Goal: Task Accomplishment & Management: Use online tool/utility

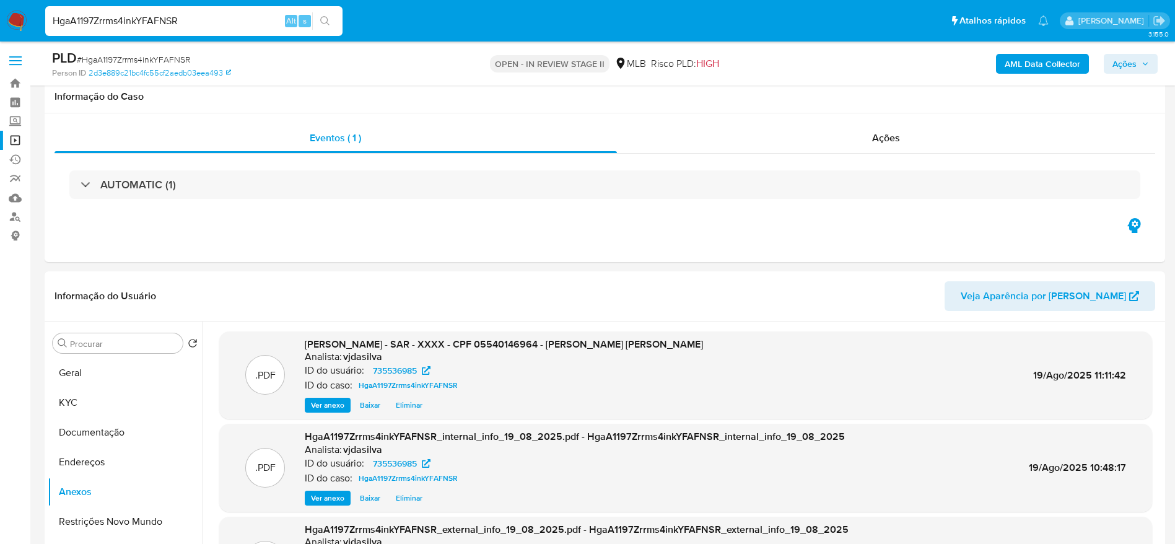
select select "10"
click at [219, 19] on input "HgaA1197Zrrms4inkYFAFNSR" at bounding box center [193, 21] width 297 height 16
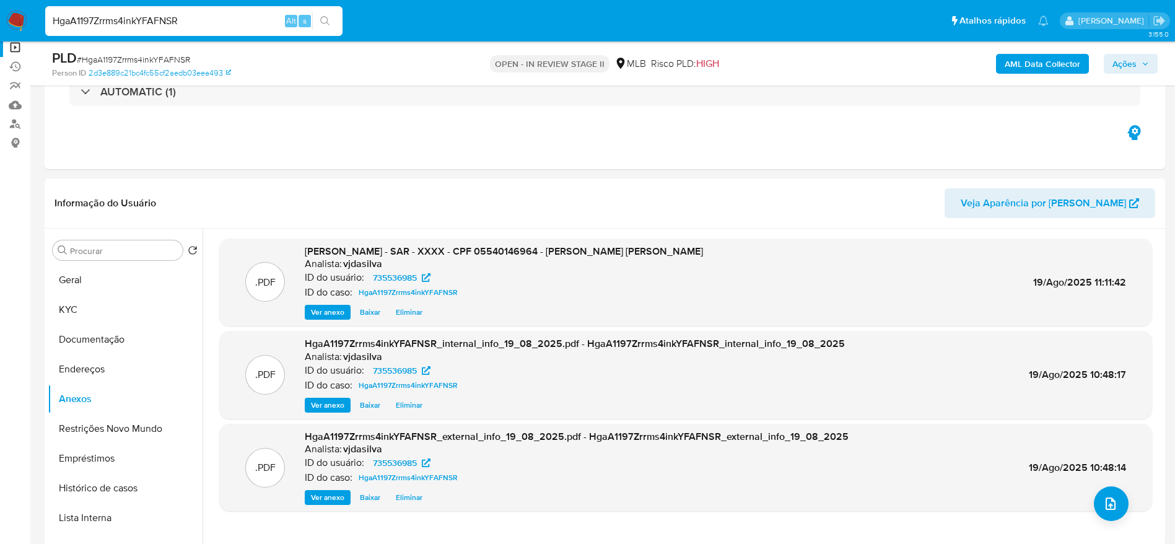
scroll to position [93, 0]
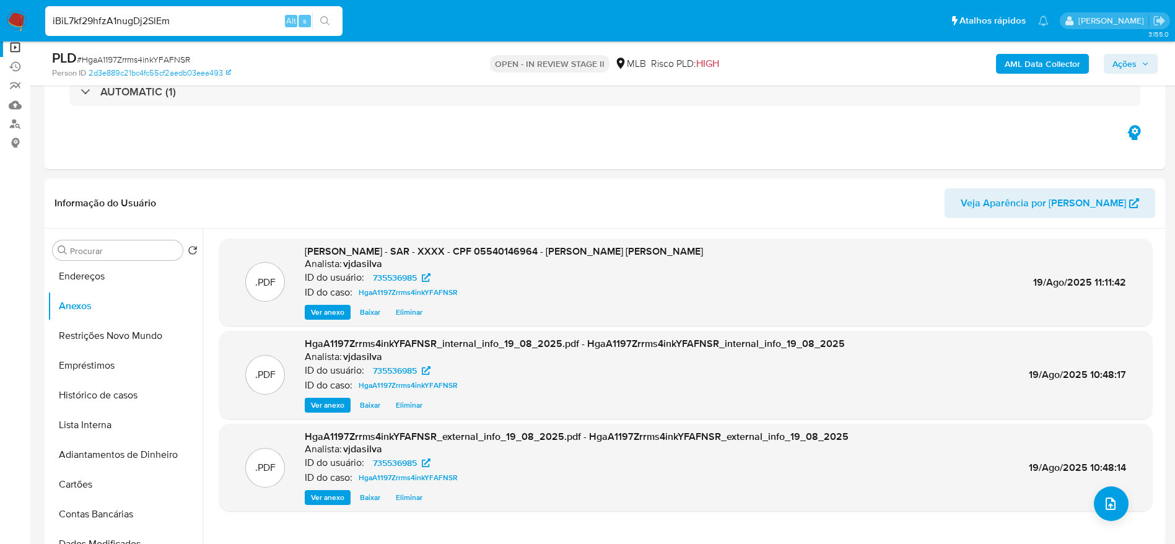
type input "iBiL7kf29hfzA1nugDj2SlEm"
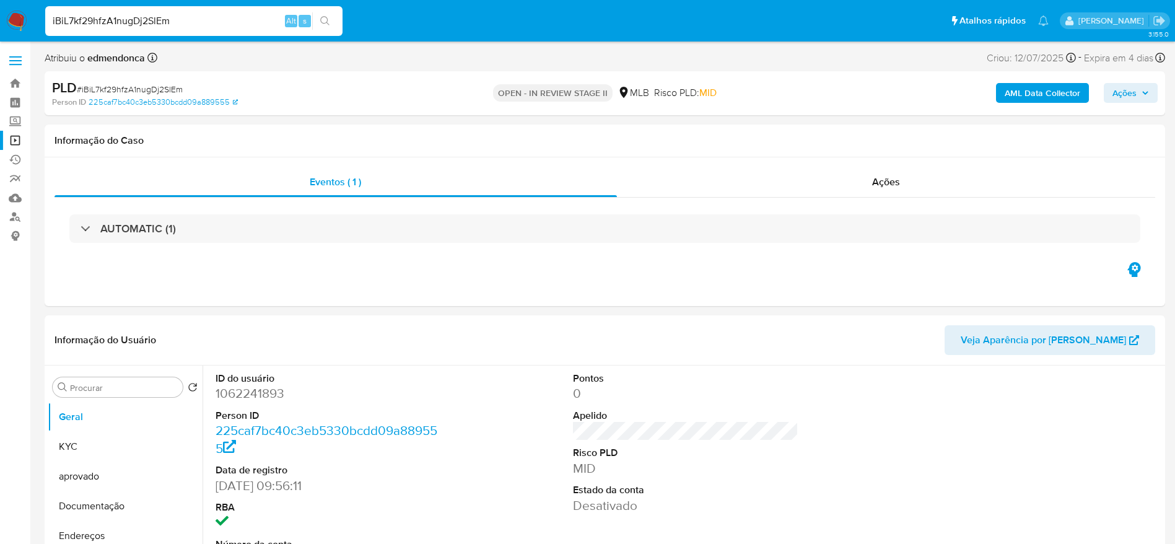
select select "10"
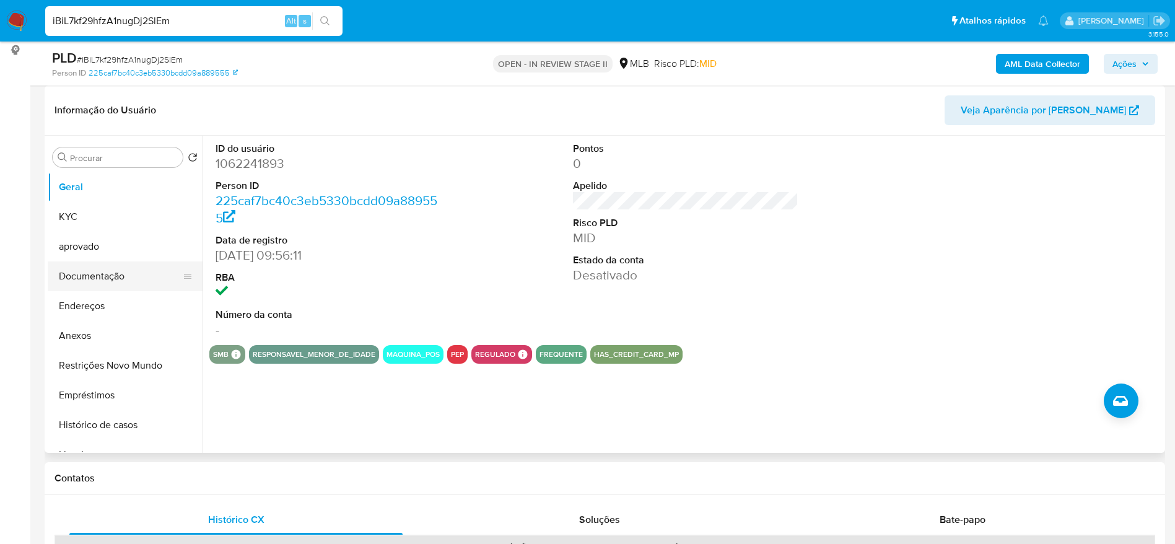
click at [106, 278] on button "Documentação" at bounding box center [120, 276] width 145 height 30
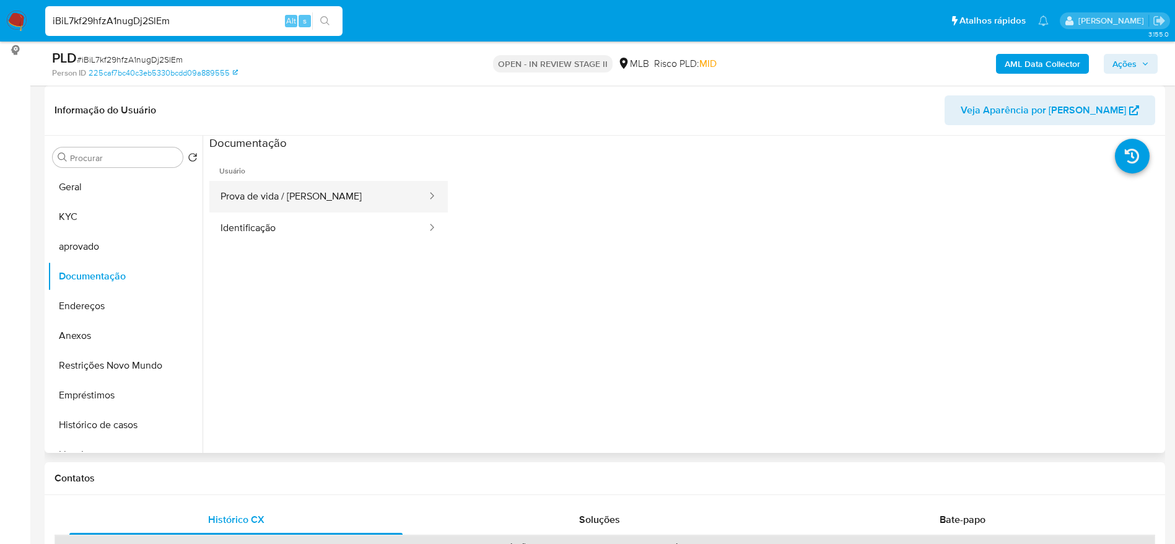
click at [279, 193] on button "Prova de vida / Selfie" at bounding box center [318, 197] width 219 height 32
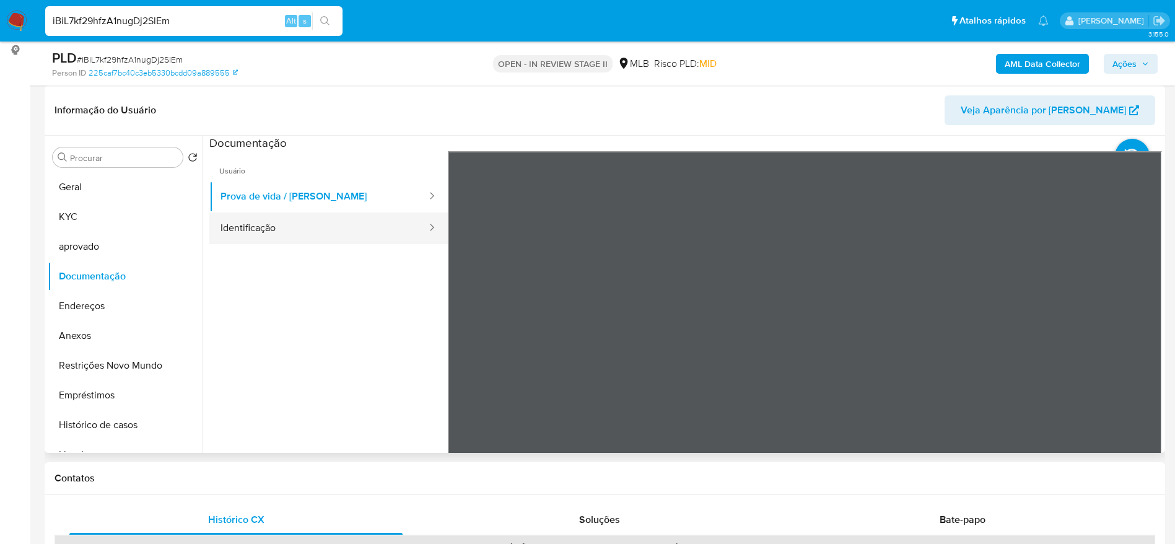
click at [302, 228] on button "Identificação" at bounding box center [318, 228] width 219 height 32
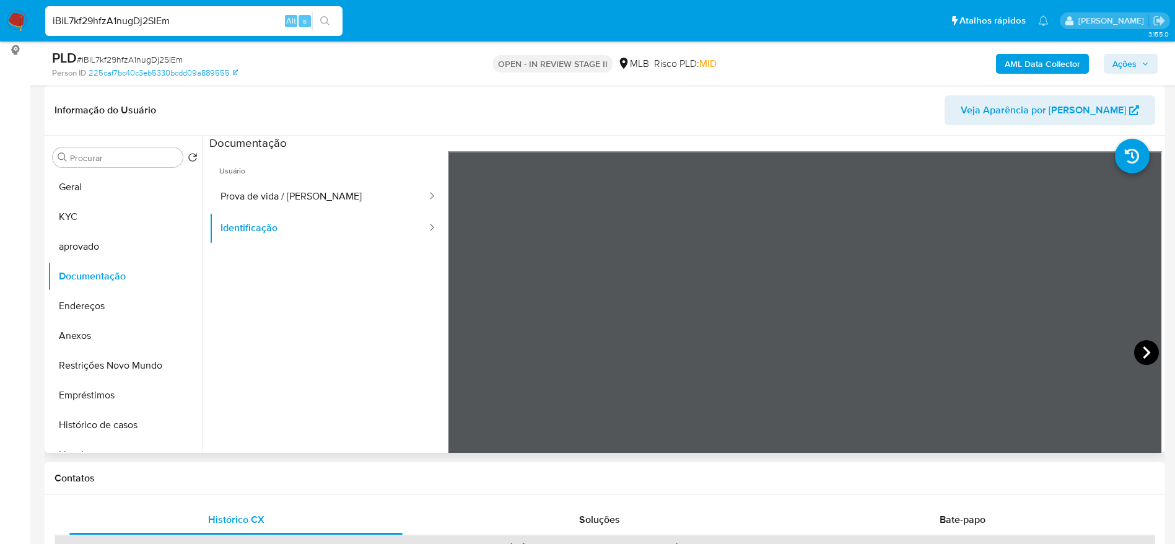
click at [1143, 340] on icon at bounding box center [1146, 352] width 25 height 25
click at [98, 357] on button "Restrições Novo Mundo" at bounding box center [120, 365] width 145 height 30
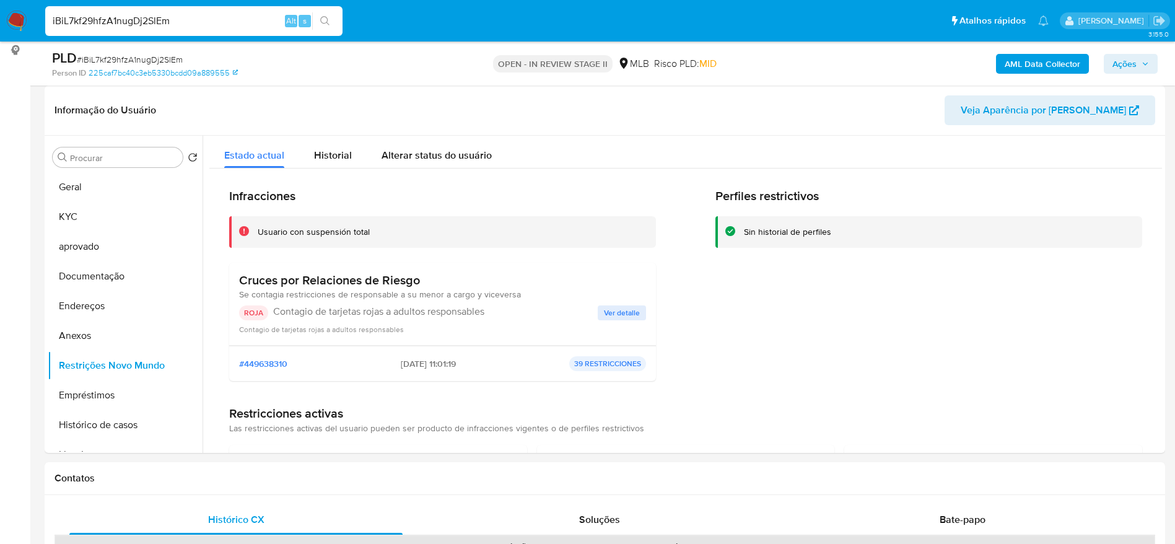
click at [227, 17] on input "iBiL7kf29hfzA1nugDj2SlEm" at bounding box center [193, 21] width 297 height 16
paste input "rkaREQNca0oqCReXnn4L4KOe"
type input "rkaREQNca0oqCReXnn4L4KOe"
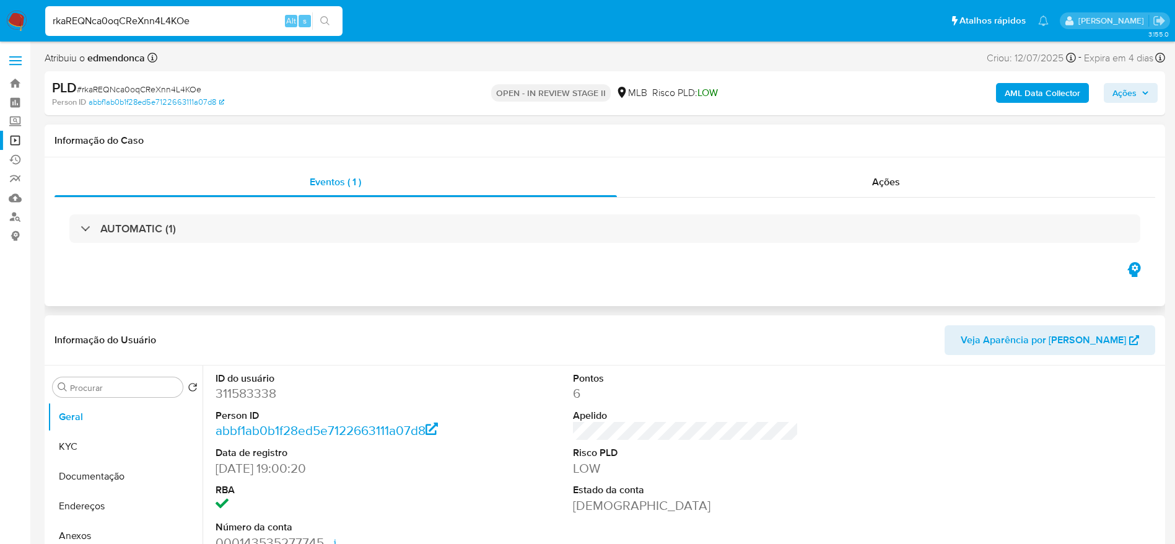
select select "10"
click at [1107, 100] on button "Ações" at bounding box center [1130, 93] width 54 height 20
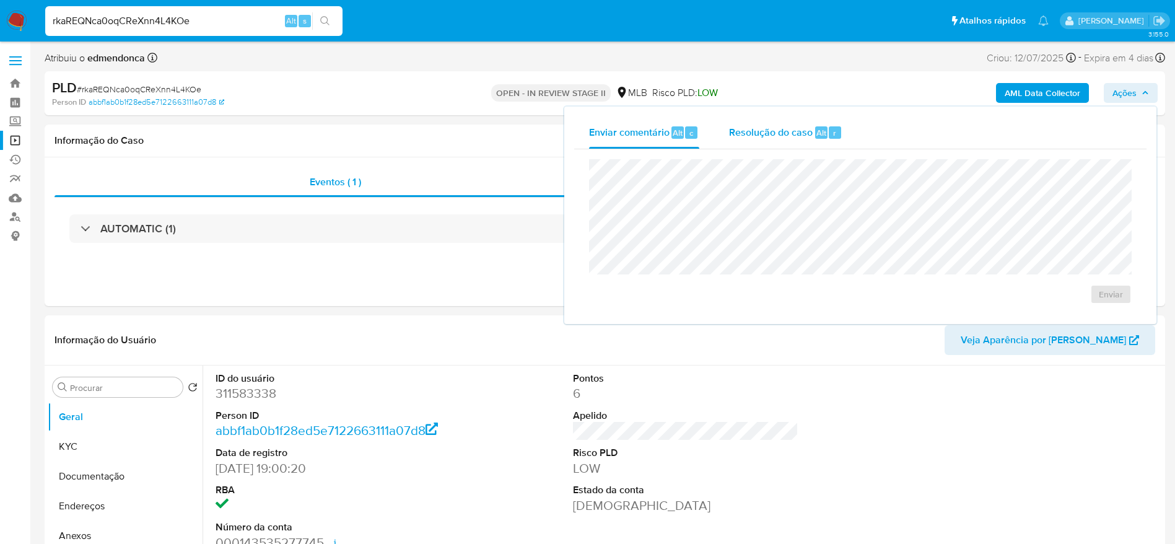
click at [788, 135] on span "Resolução do caso" at bounding box center [771, 132] width 84 height 14
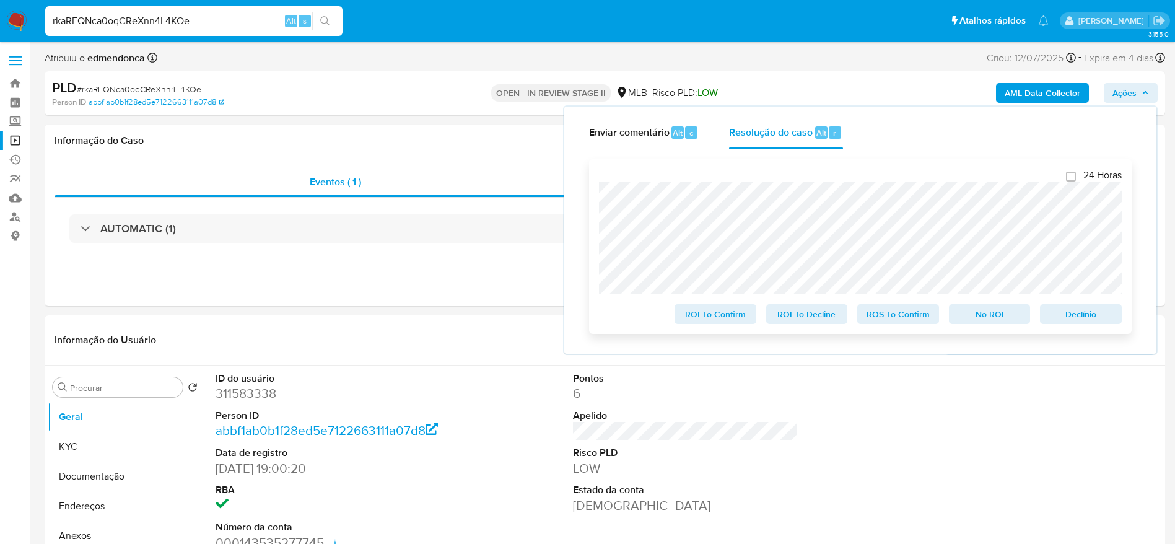
click at [1064, 316] on span "Declínio" at bounding box center [1080, 313] width 64 height 17
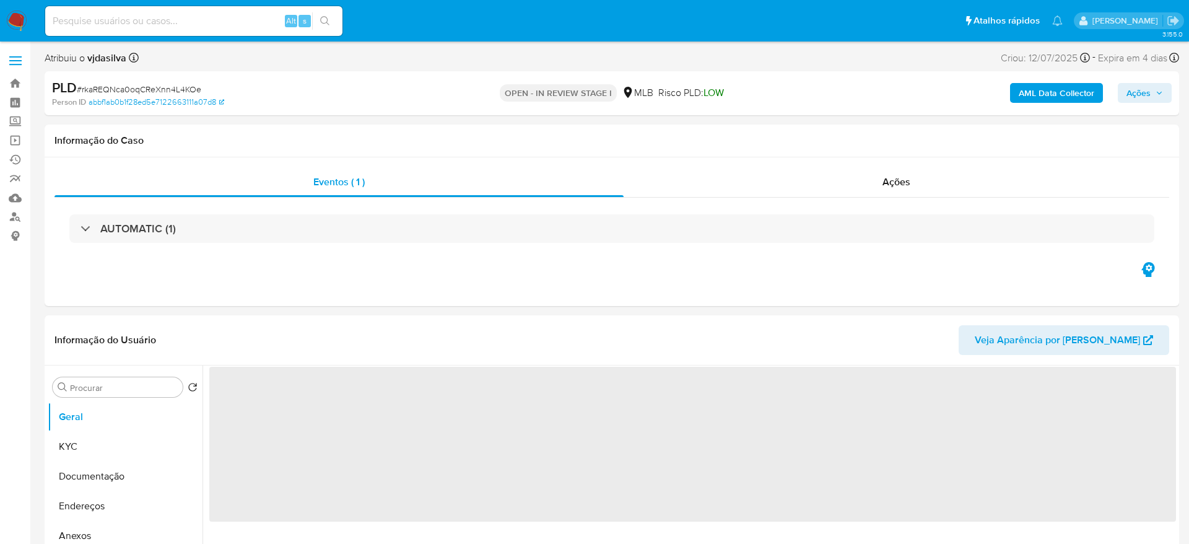
select select "10"
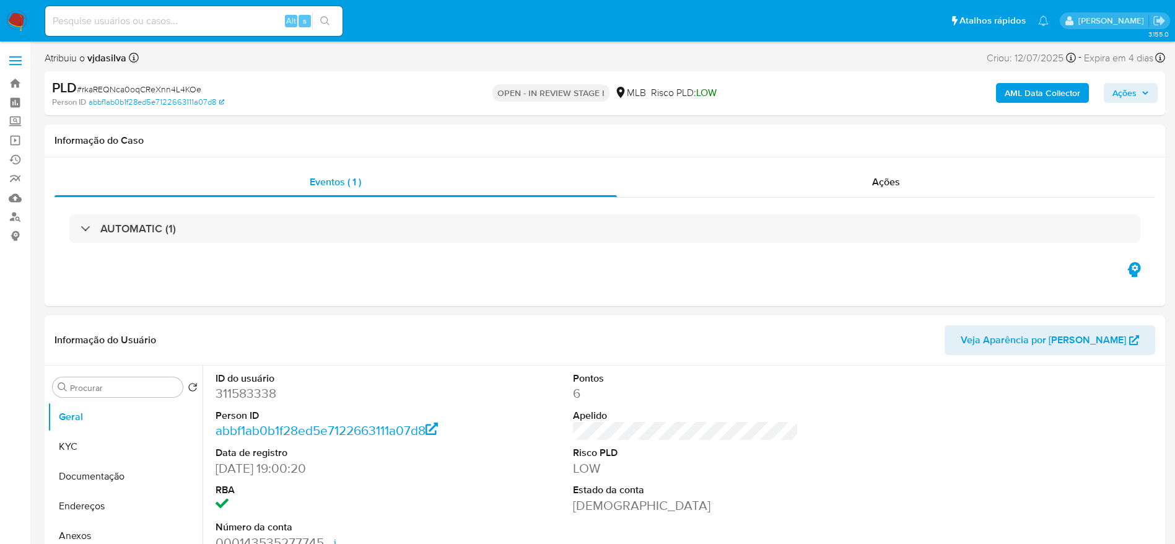
click at [250, 16] on input at bounding box center [193, 21] width 297 height 16
paste input "deu4iGopz8q0cr0LyPlAvBYL"
type input "deu4iGopz8q0cr0LyPlAvBYL"
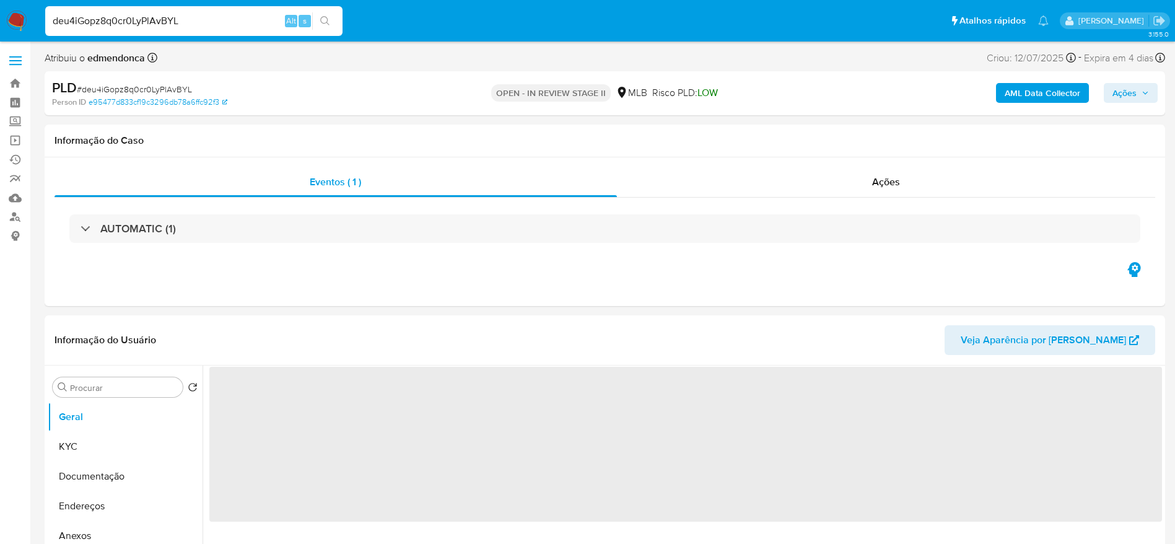
select select "10"
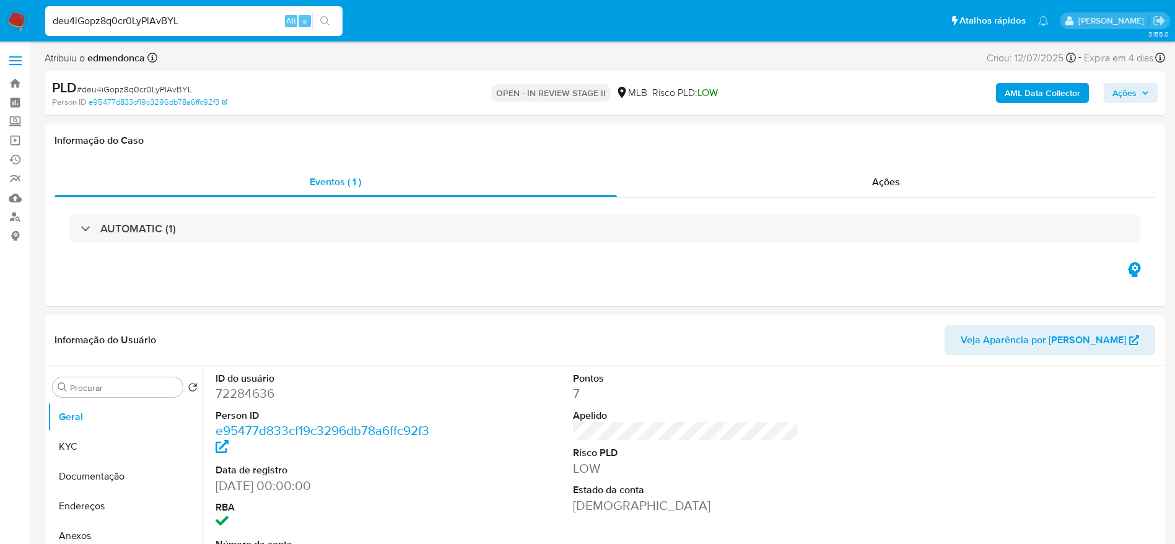
click at [1144, 101] on span "Ações" at bounding box center [1130, 92] width 37 height 17
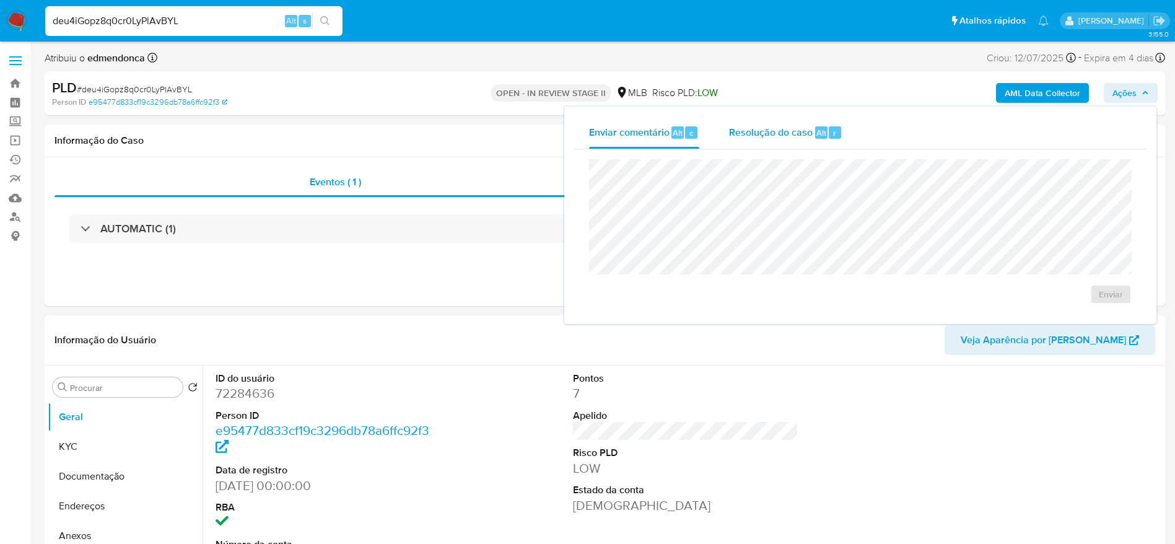
click at [738, 125] on span "Resolução do caso" at bounding box center [771, 132] width 84 height 14
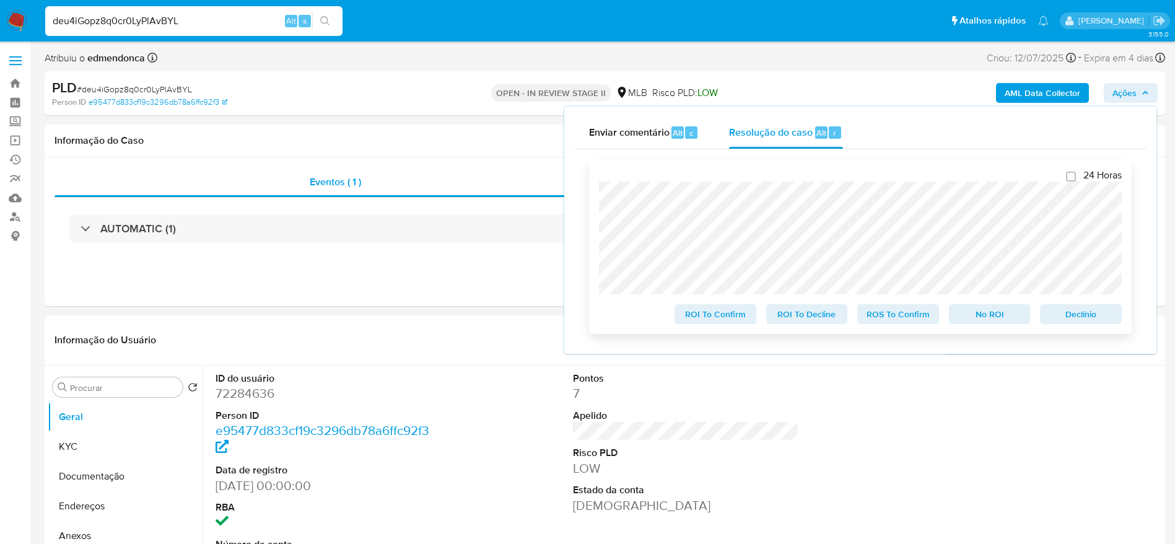
click at [1090, 315] on span "Declínio" at bounding box center [1080, 313] width 64 height 17
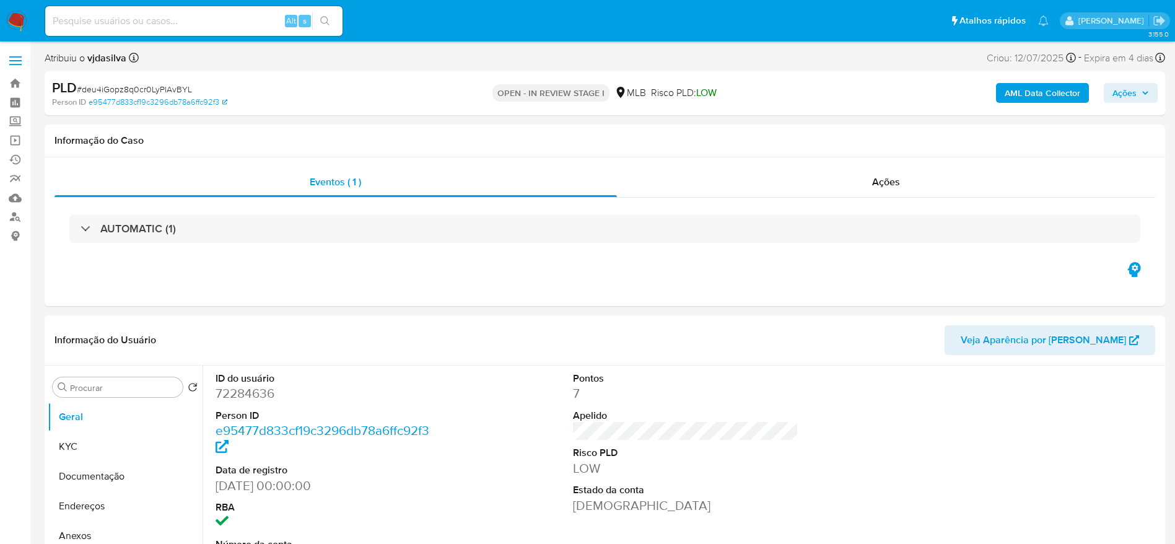
select select "10"
click at [18, 135] on link "Operações em massa" at bounding box center [73, 140] width 147 height 19
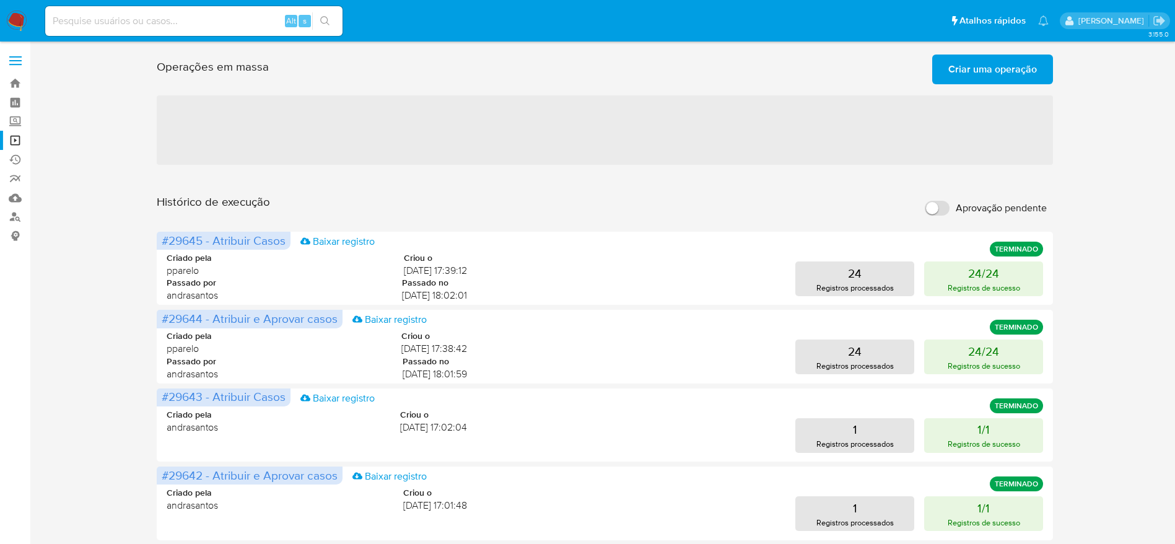
click at [994, 66] on span "Criar uma operação" at bounding box center [992, 69] width 89 height 27
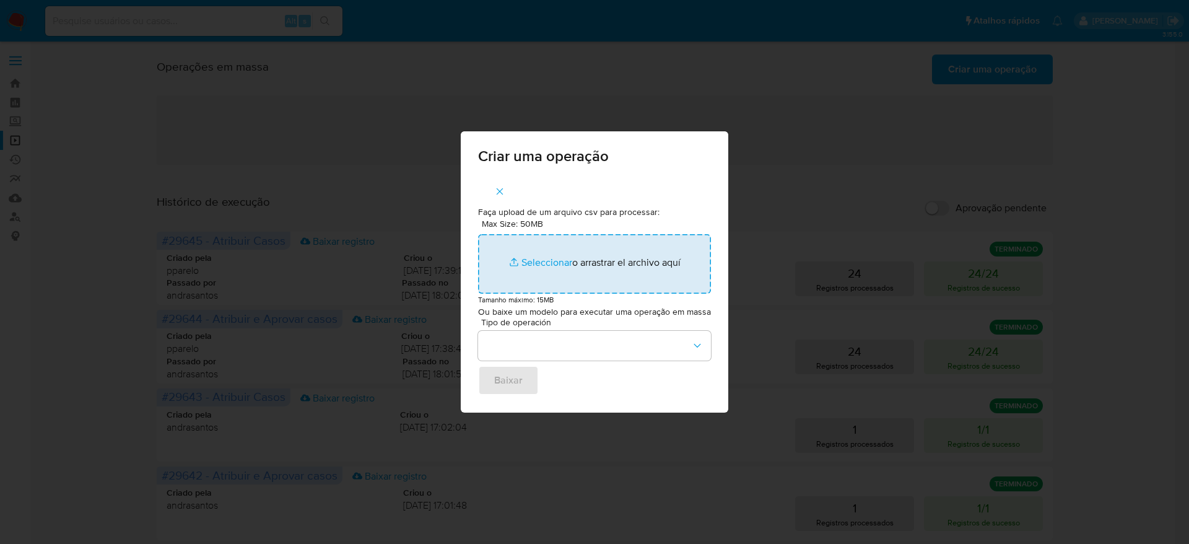
click at [581, 275] on input "Max Size: 50MB Seleccionar archivos" at bounding box center [594, 263] width 233 height 59
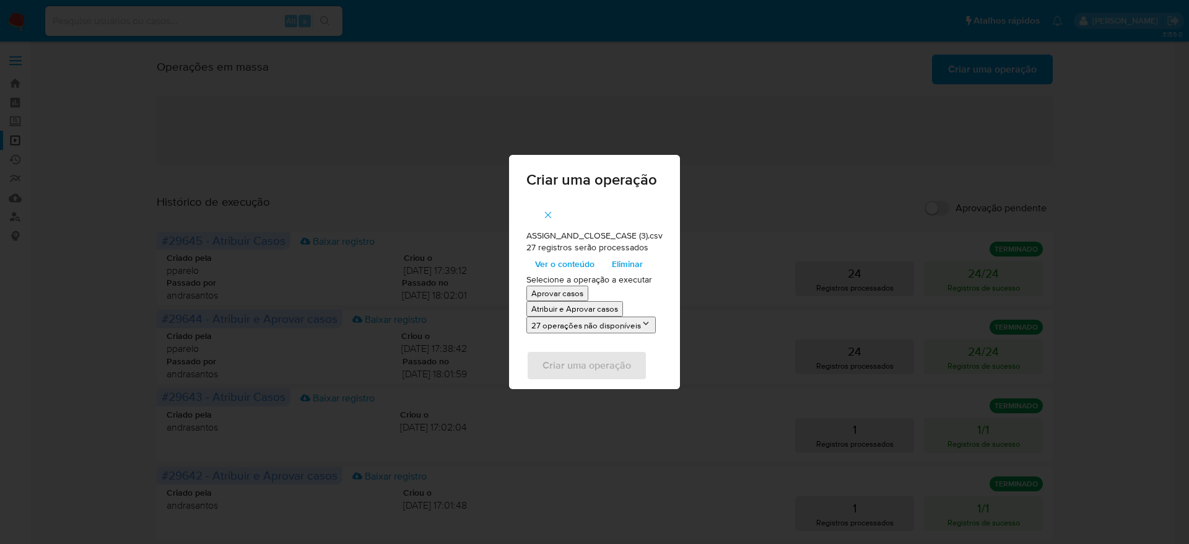
click at [591, 304] on p "Atribuir e Aprovar casos" at bounding box center [574, 309] width 87 height 12
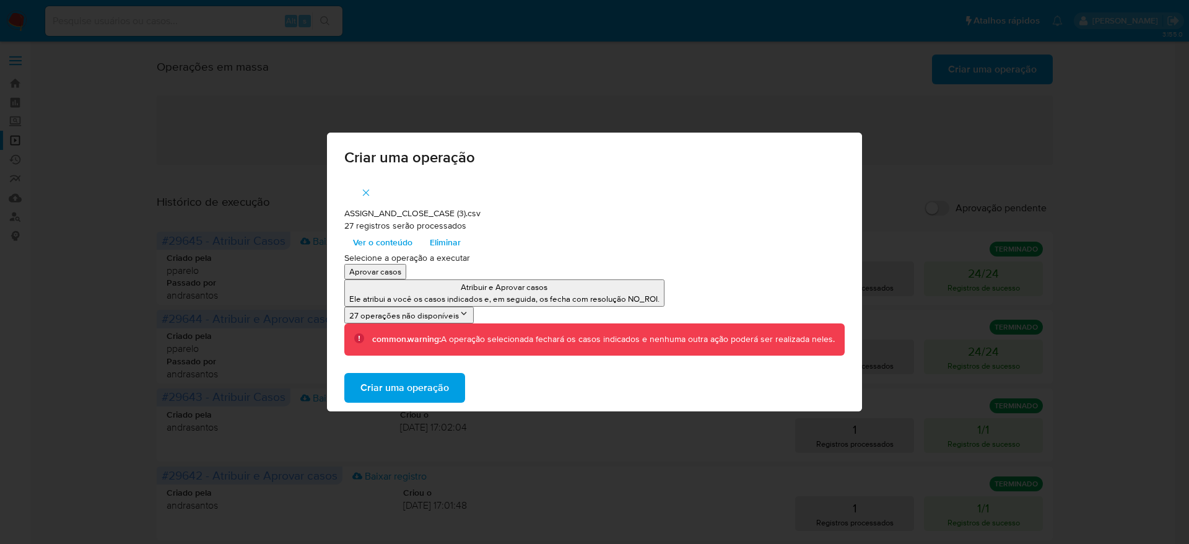
click at [411, 387] on span "Criar uma operação" at bounding box center [404, 387] width 89 height 27
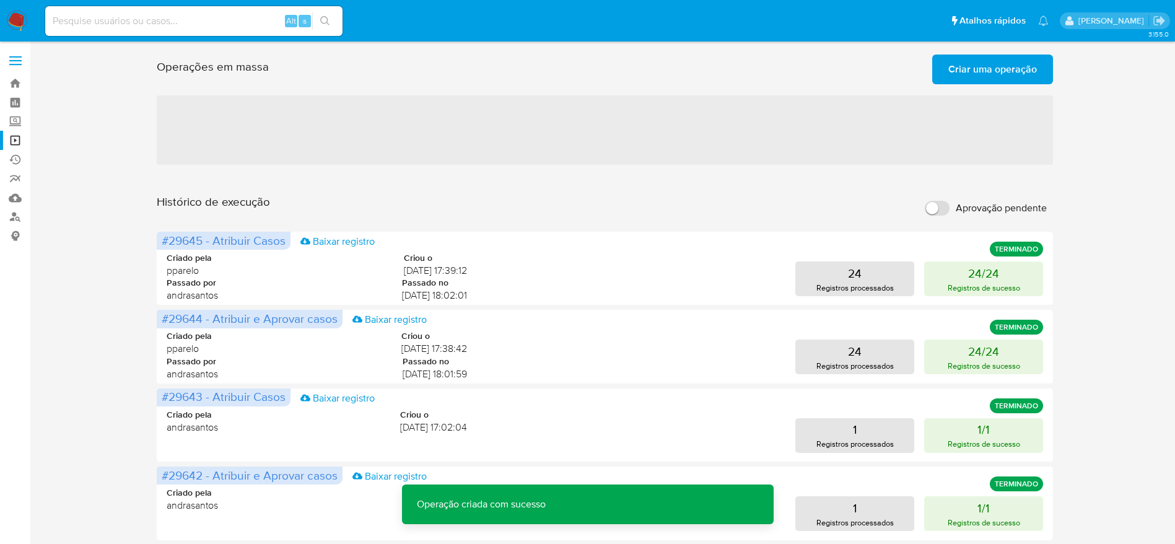
click at [1129, 206] on div "Operações em massa Criar uma operação Só pode haver no máximo 5 recursos colado…" at bounding box center [605, 549] width 1120 height 999
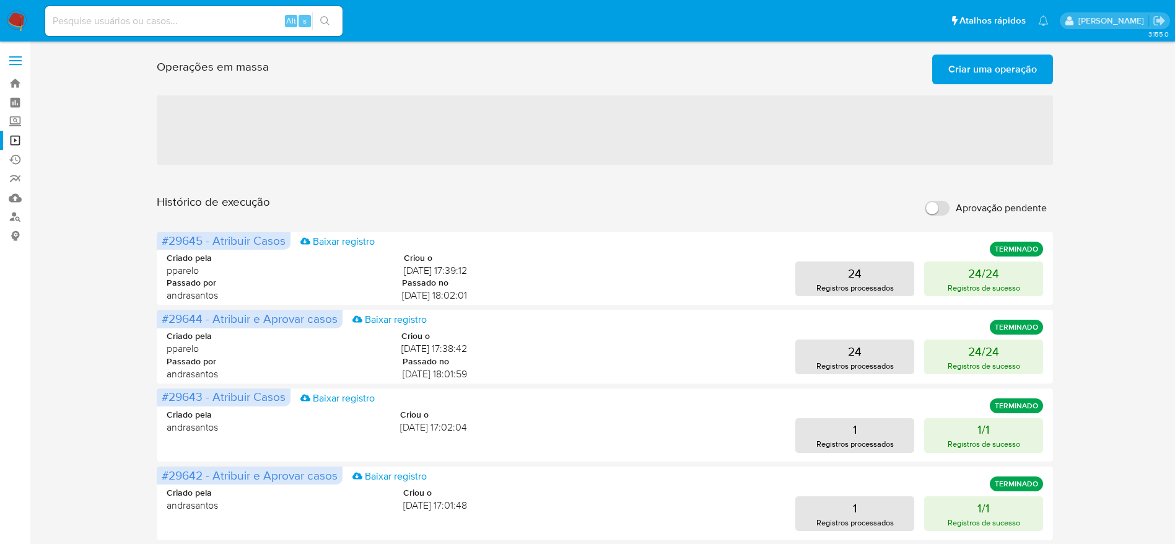
click at [1002, 71] on span "Criar uma operação" at bounding box center [992, 69] width 89 height 27
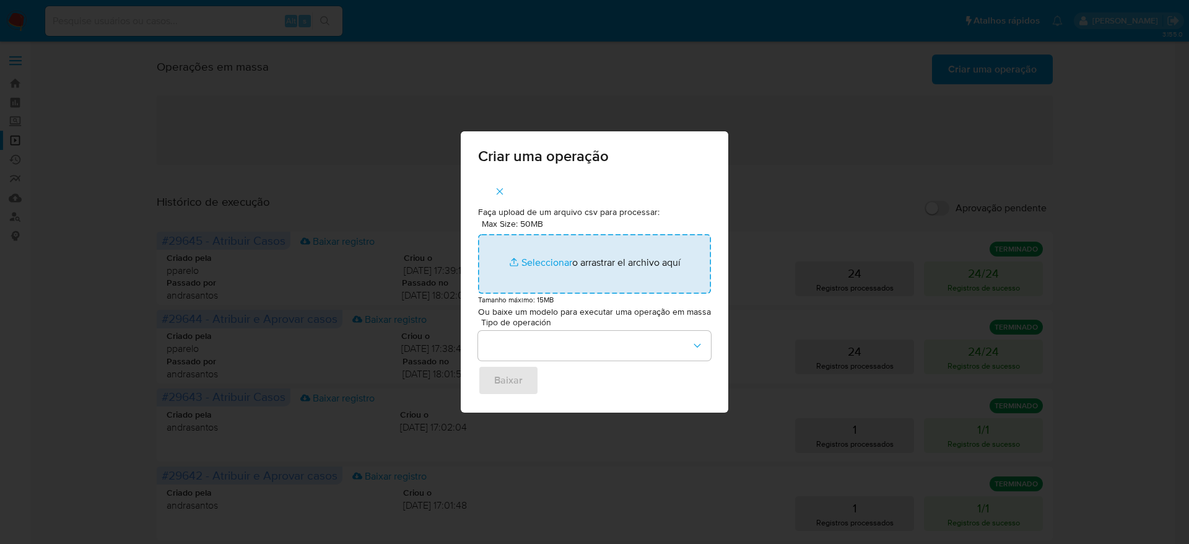
click at [628, 277] on input "Max Size: 50MB Seleccionar archivos" at bounding box center [594, 263] width 233 height 59
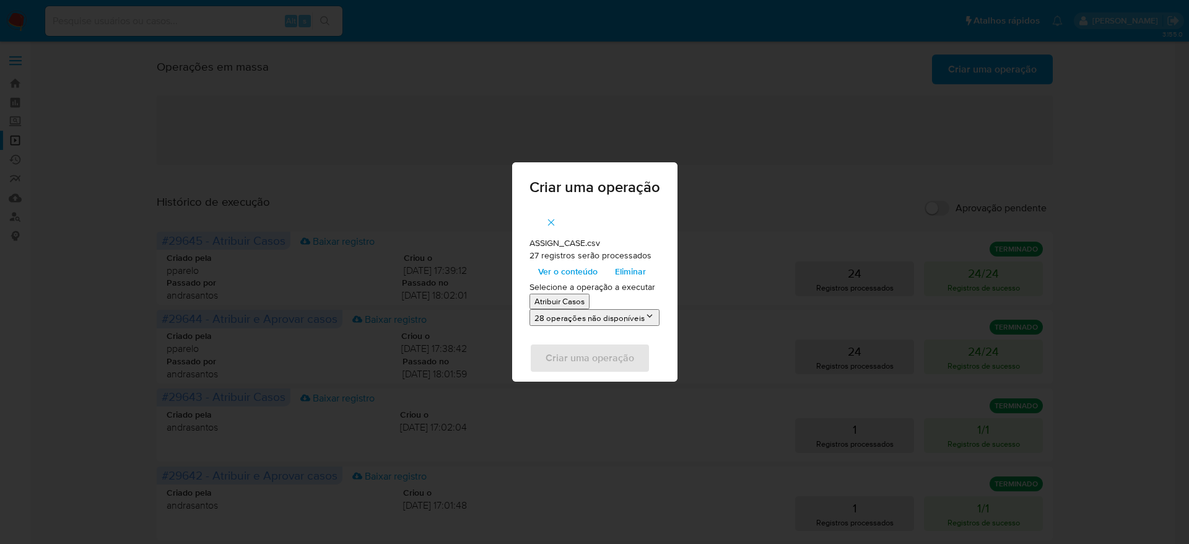
drag, startPoint x: 628, startPoint y: 277, endPoint x: 567, endPoint y: 297, distance: 64.4
click at [567, 297] on p "Atribuir Casos" at bounding box center [559, 301] width 50 height 12
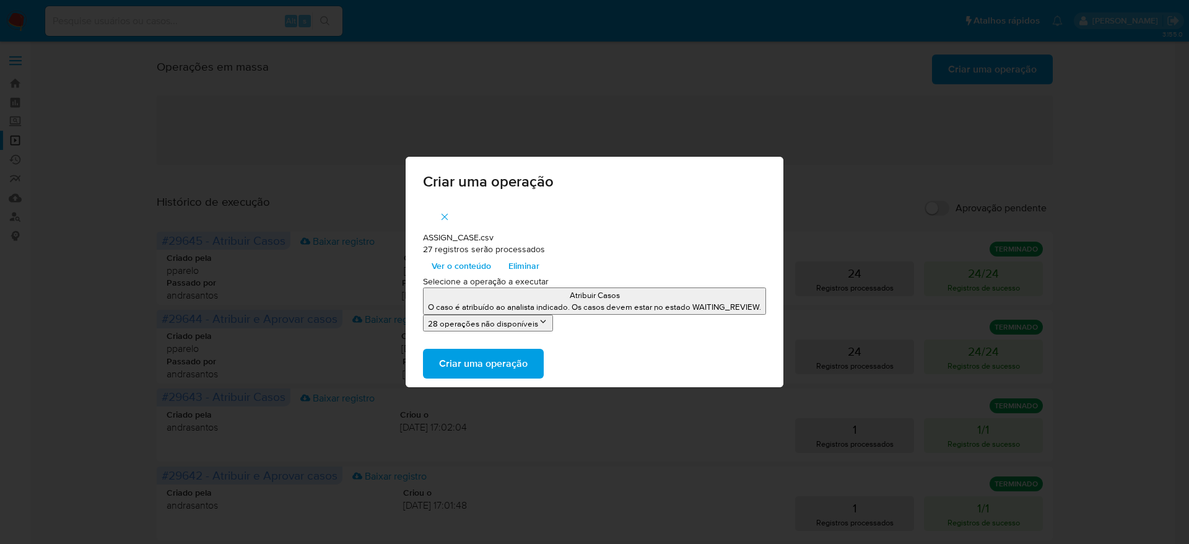
click at [494, 367] on span "Criar uma operação" at bounding box center [483, 363] width 89 height 27
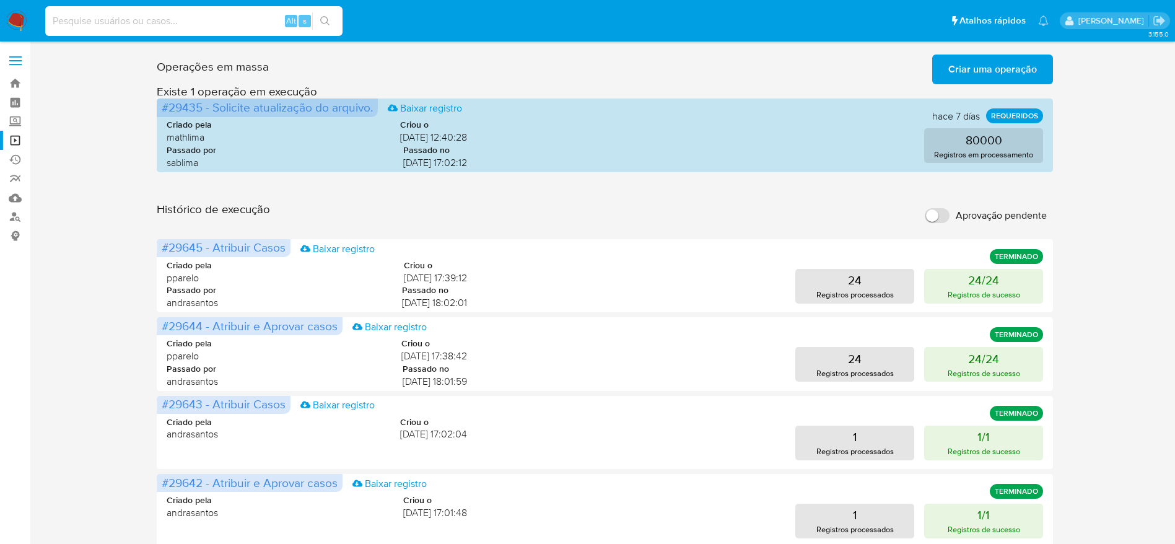
click at [189, 27] on input at bounding box center [193, 21] width 297 height 16
paste input "9oTWfwShMNr73AV2eGqxo4Su"
type input "9oTWfwShMNr73AV2eGqxo4Su"
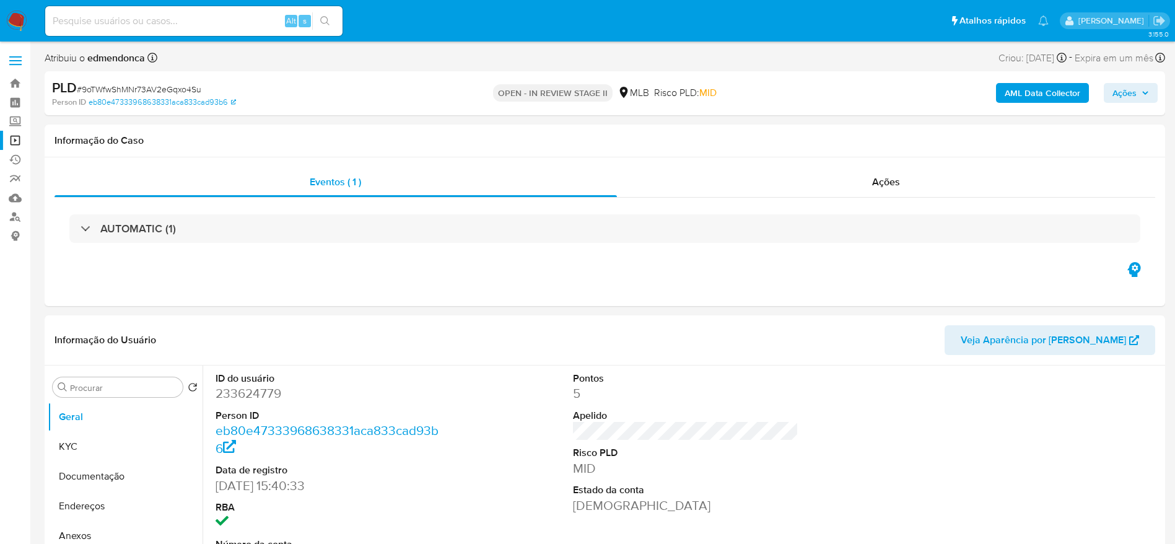
select select "10"
click at [216, 24] on input at bounding box center [193, 21] width 297 height 16
paste input "9oTWfwShMNr73AV2eGqxo4Su"
type input "9oTWfwShMNr73AV2eGqxo4Su"
click at [89, 469] on button "Documentação" at bounding box center [120, 476] width 145 height 30
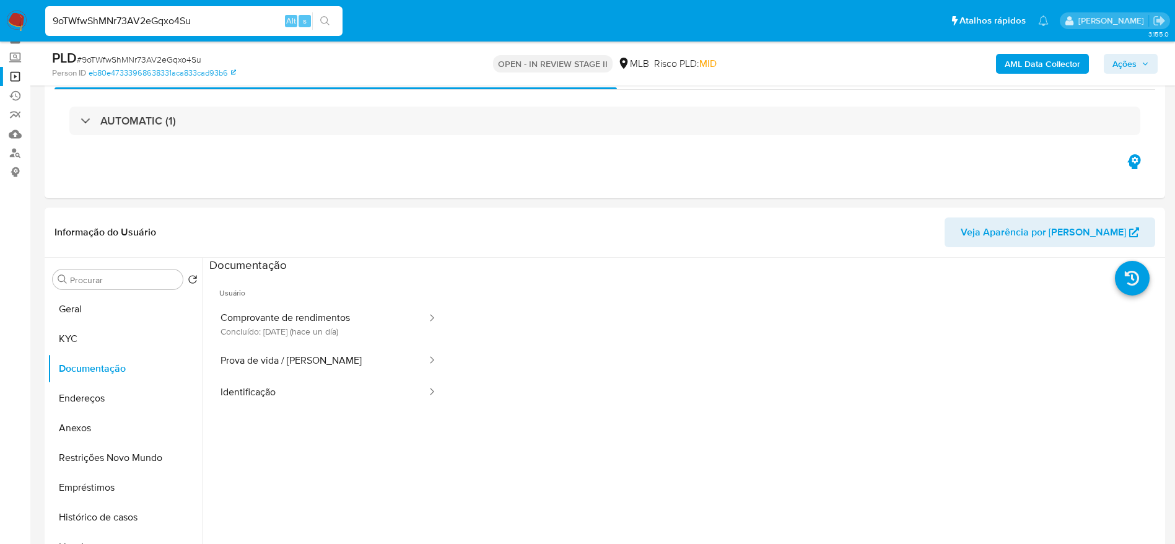
scroll to position [93, 0]
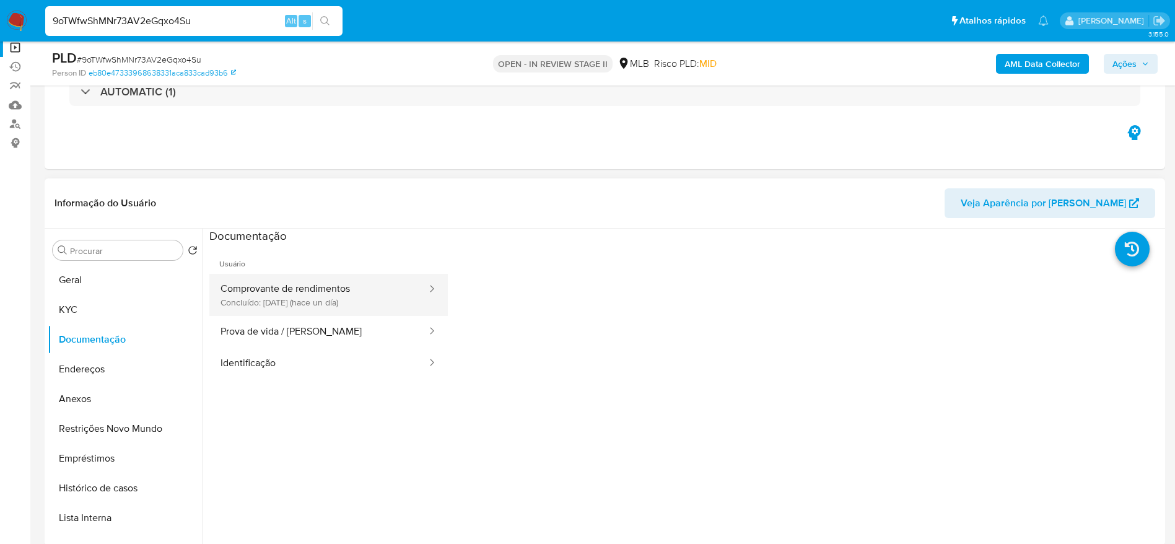
click at [333, 297] on button "Comprovante de rendimentos Concluído: 20/08/2025 (hace un día)" at bounding box center [318, 295] width 219 height 42
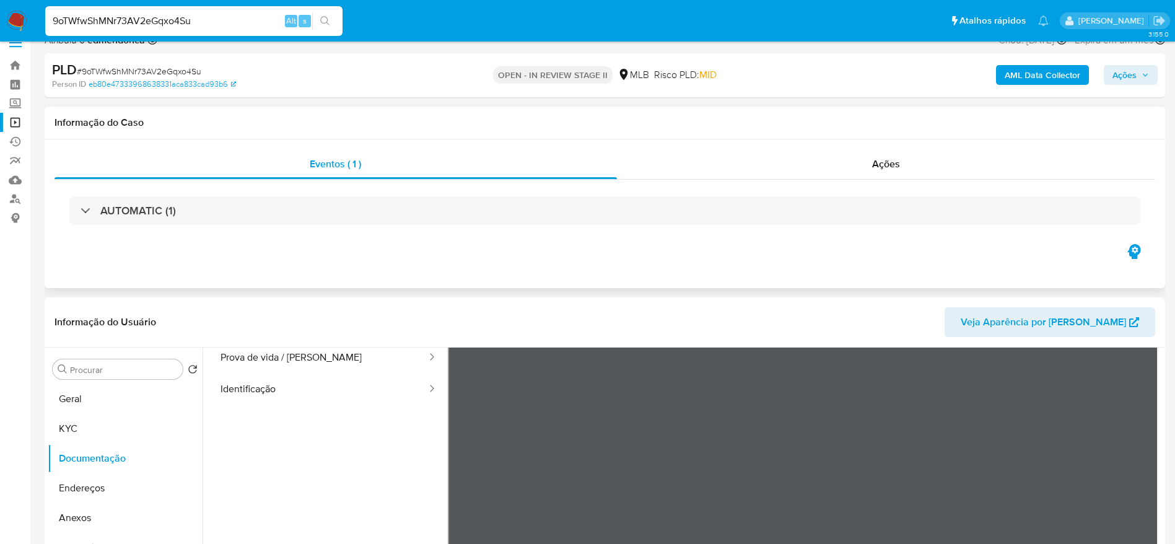
scroll to position [0, 0]
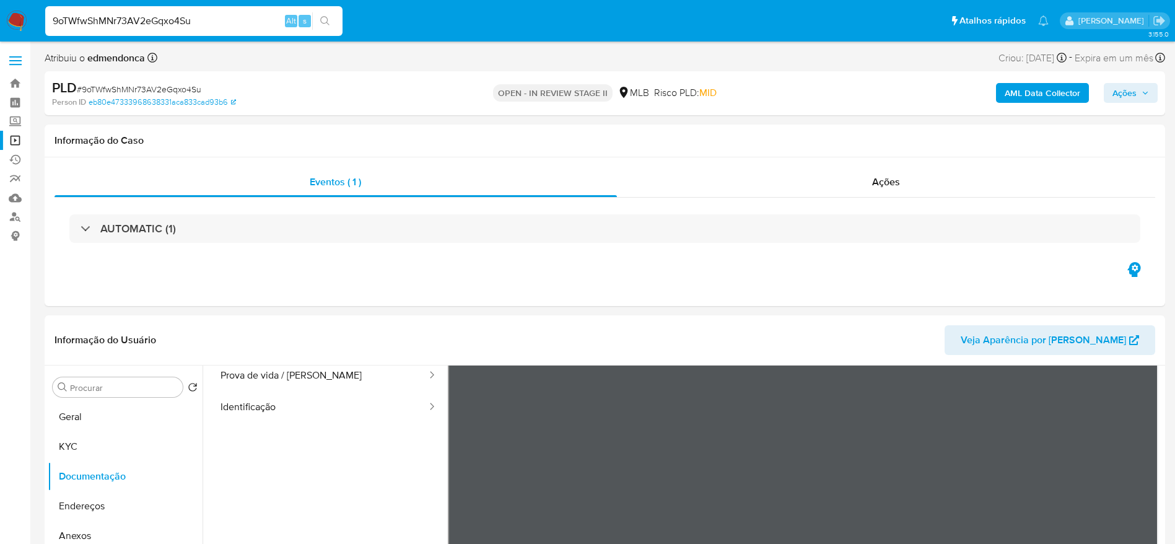
click at [1149, 90] on button "Ações" at bounding box center [1130, 93] width 54 height 20
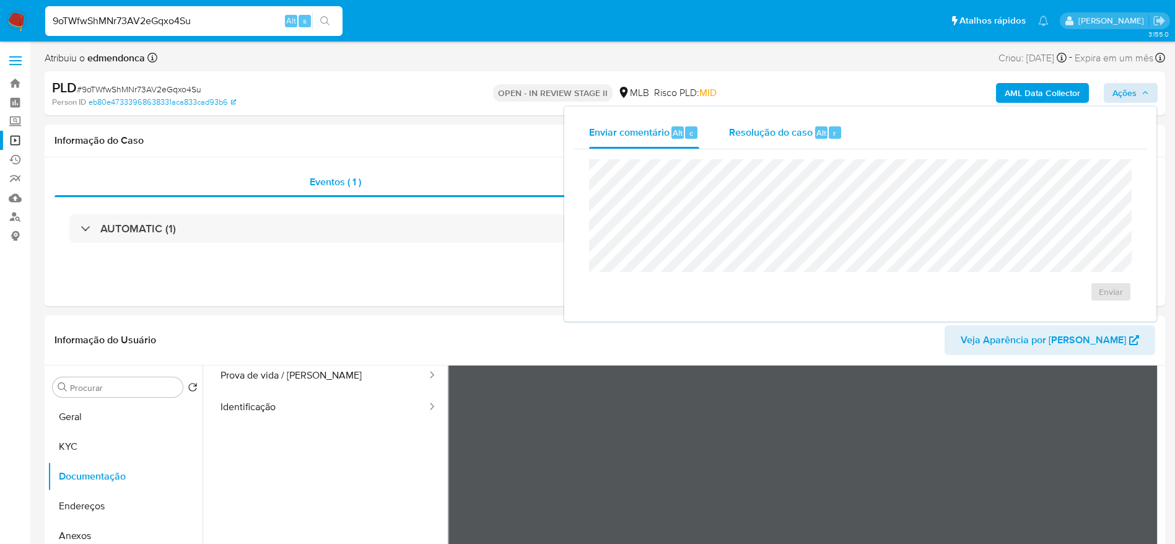
click at [821, 141] on div "Resolução do caso Alt r" at bounding box center [785, 132] width 113 height 32
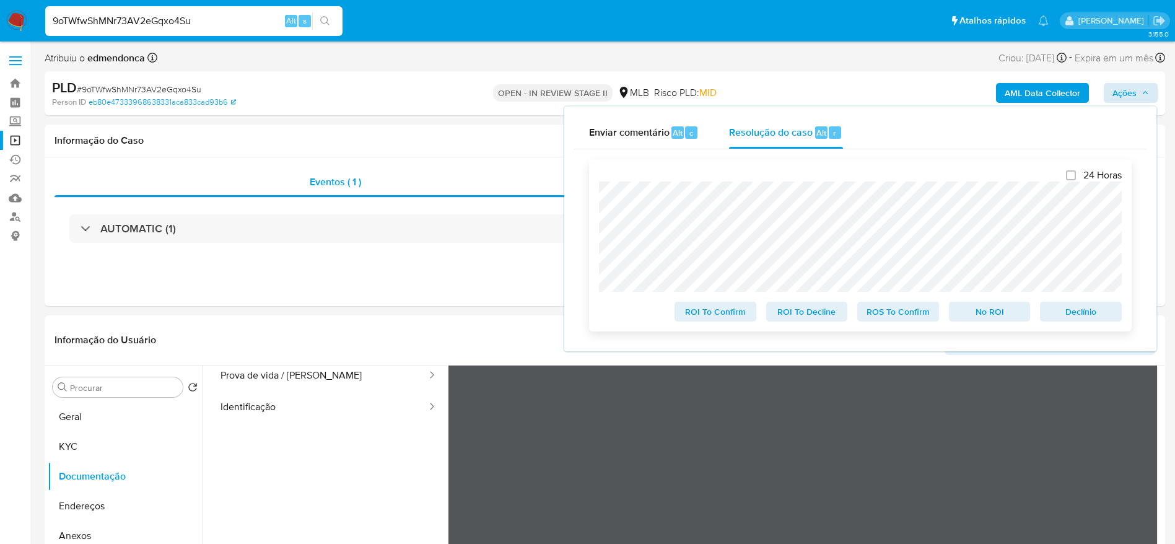
click at [1070, 306] on span "Declínio" at bounding box center [1080, 311] width 64 height 17
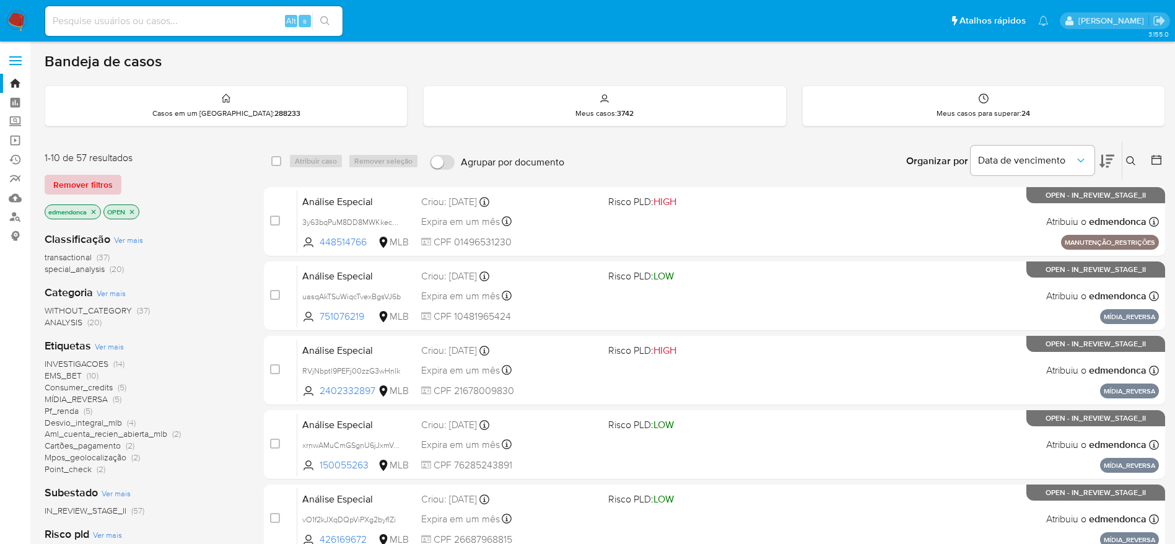
click at [84, 190] on span "Remover filtros" at bounding box center [82, 184] width 59 height 17
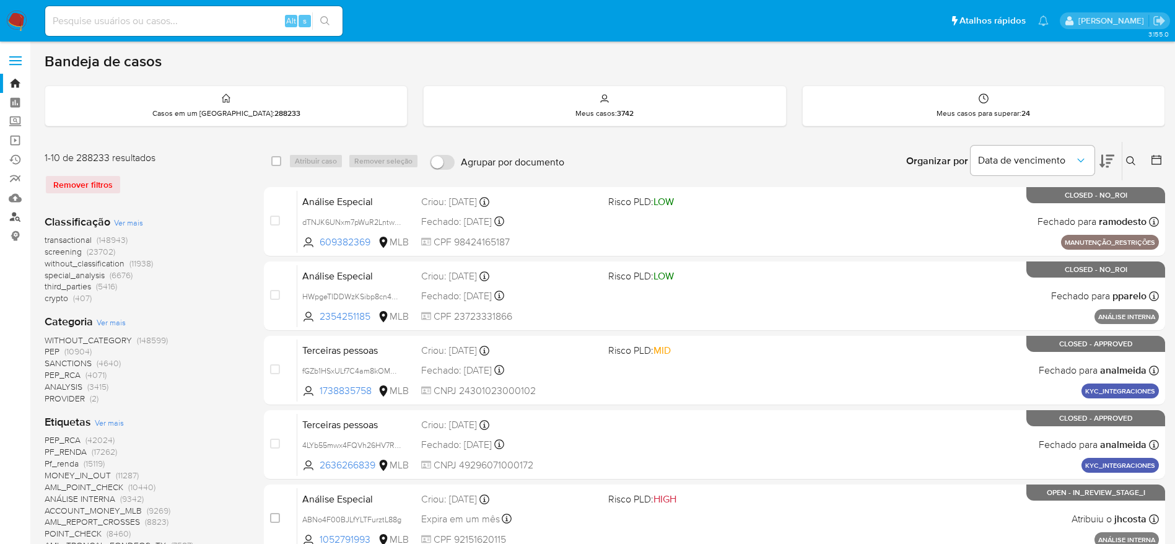
click at [18, 215] on link "Localizador de pessoas" at bounding box center [73, 216] width 147 height 19
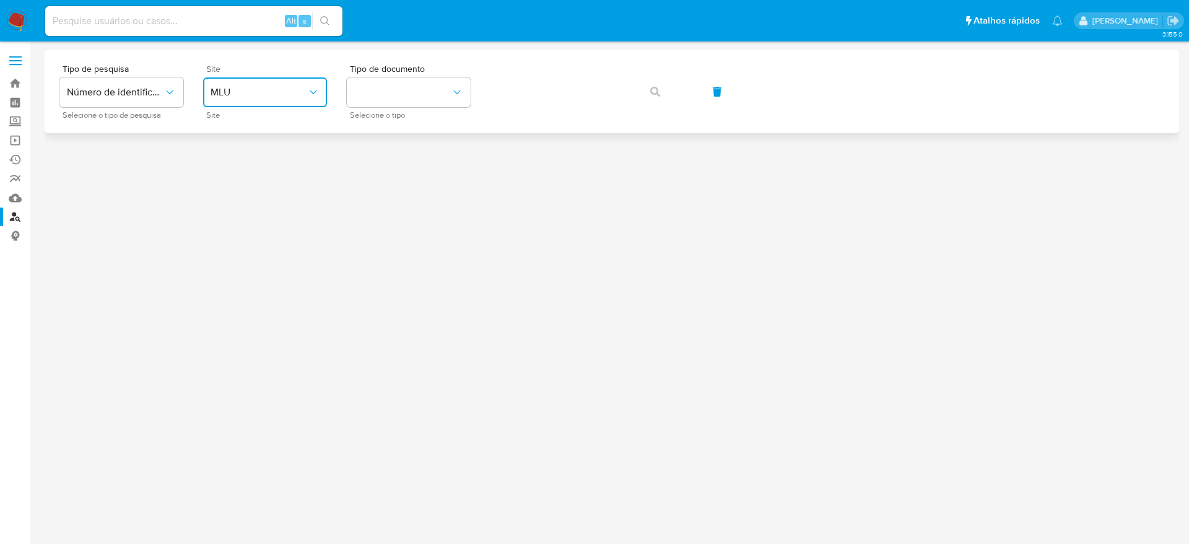
click at [254, 93] on span "MLU" at bounding box center [259, 92] width 97 height 12
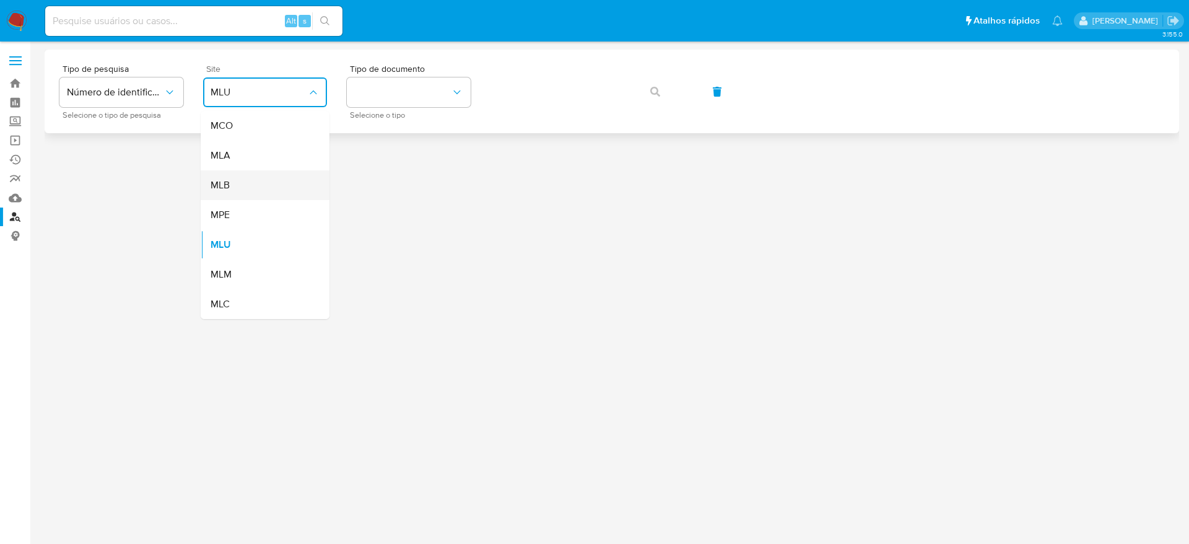
click at [262, 180] on div "MLB" at bounding box center [262, 185] width 102 height 30
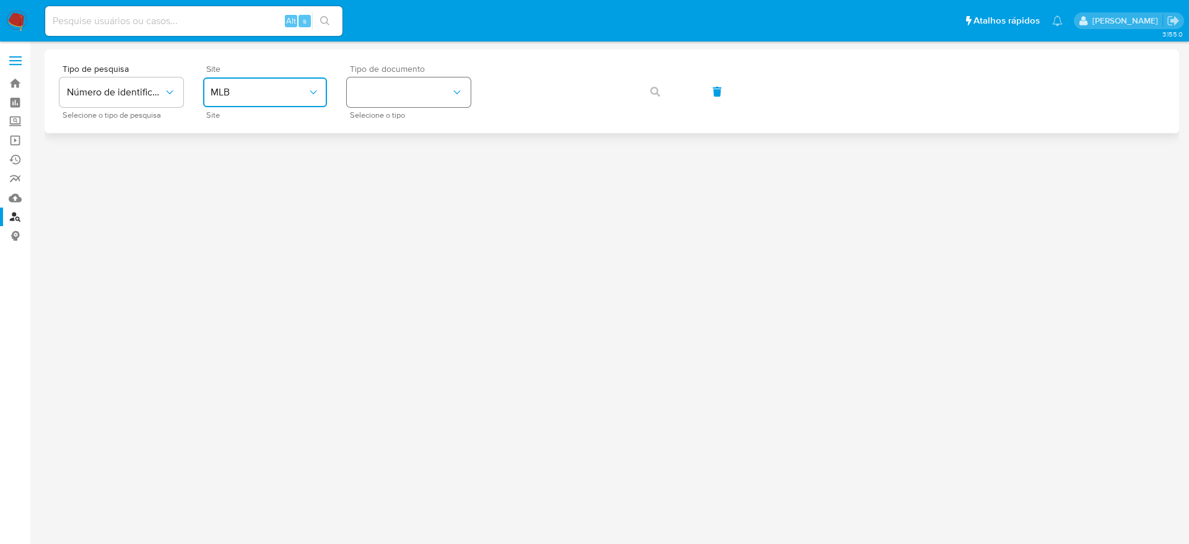
click at [430, 106] on button "identificationType" at bounding box center [409, 92] width 124 height 30
click at [422, 183] on div "CPF CPF" at bounding box center [405, 174] width 102 height 42
click at [659, 88] on icon "button" at bounding box center [655, 92] width 10 height 10
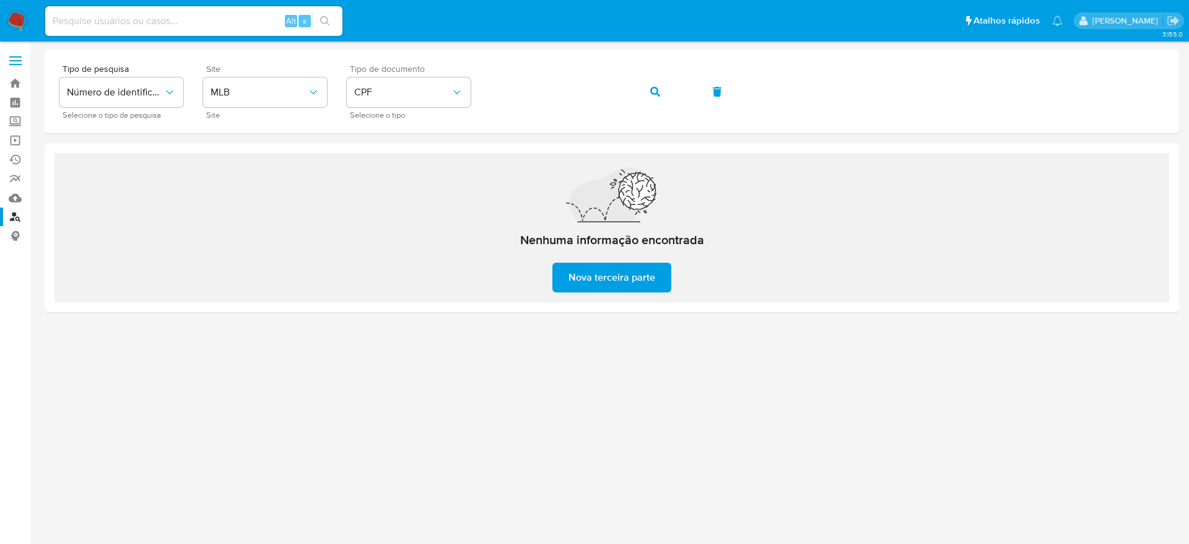
click at [432, 110] on div "Tipo de documento CPF Selecione o tipo" at bounding box center [409, 91] width 124 height 54
click at [448, 92] on span "CPF" at bounding box center [402, 92] width 97 height 12
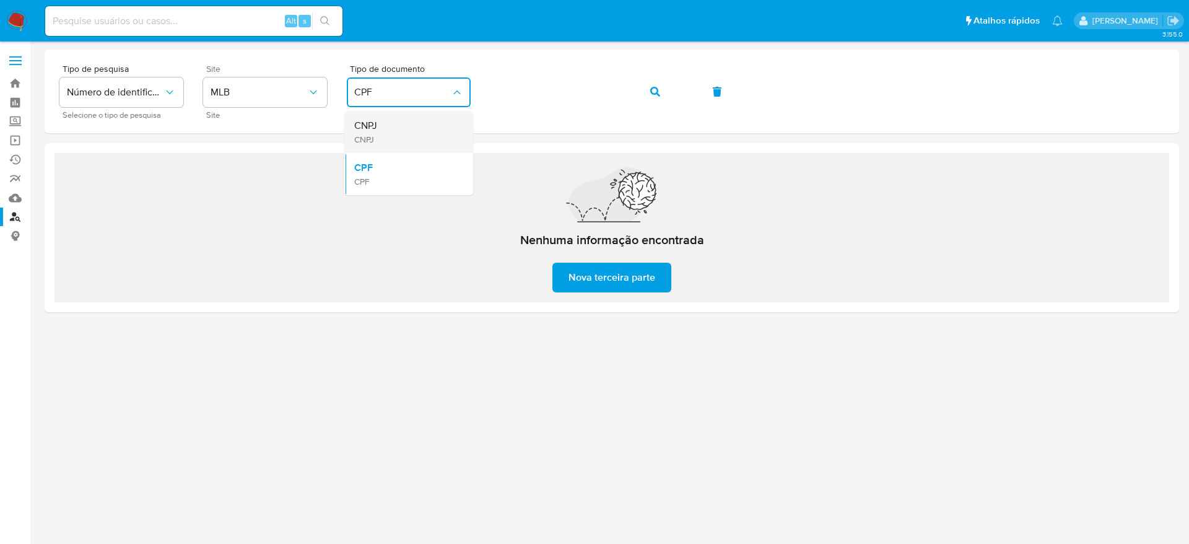
click at [418, 134] on div "CNPJ CNPJ" at bounding box center [405, 132] width 102 height 42
click at [667, 95] on button "button" at bounding box center [655, 92] width 42 height 30
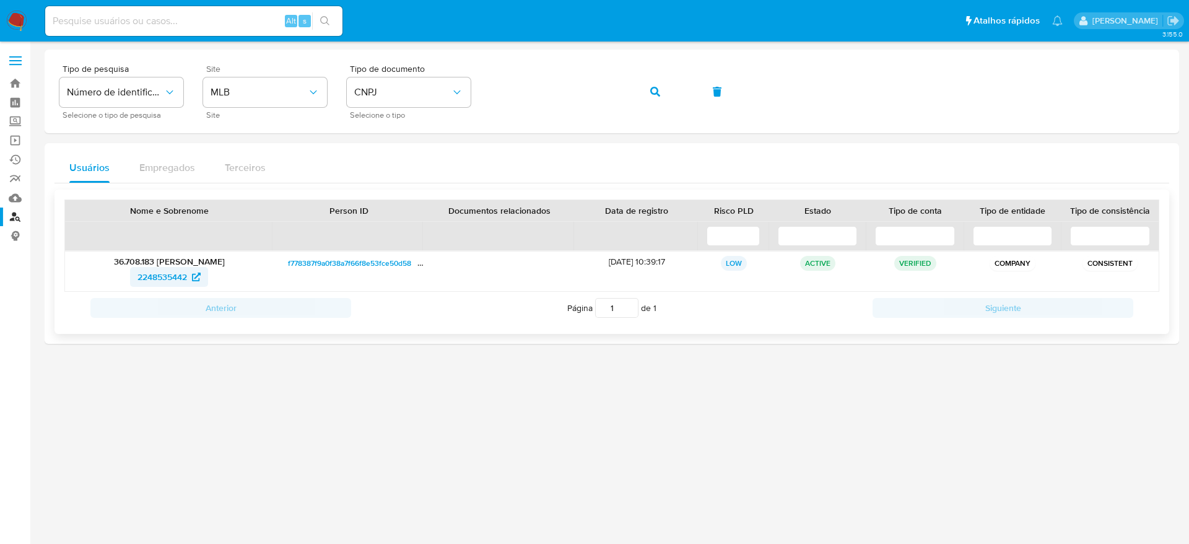
click at [172, 275] on span "2248535442" at bounding box center [162, 277] width 50 height 20
click at [662, 85] on button "button" at bounding box center [655, 92] width 42 height 30
click at [169, 280] on span "2618506845" at bounding box center [162, 277] width 48 height 20
click at [420, 95] on span "CNPJ" at bounding box center [402, 92] width 97 height 12
click at [407, 165] on div "CPF CPF" at bounding box center [405, 174] width 102 height 42
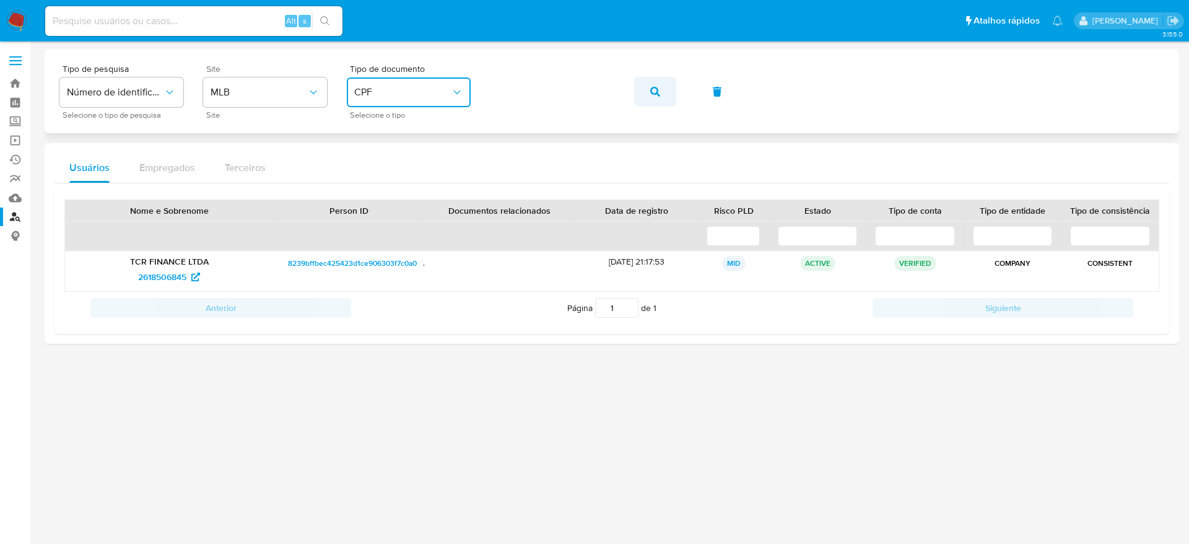
click at [669, 92] on button "button" at bounding box center [655, 92] width 42 height 30
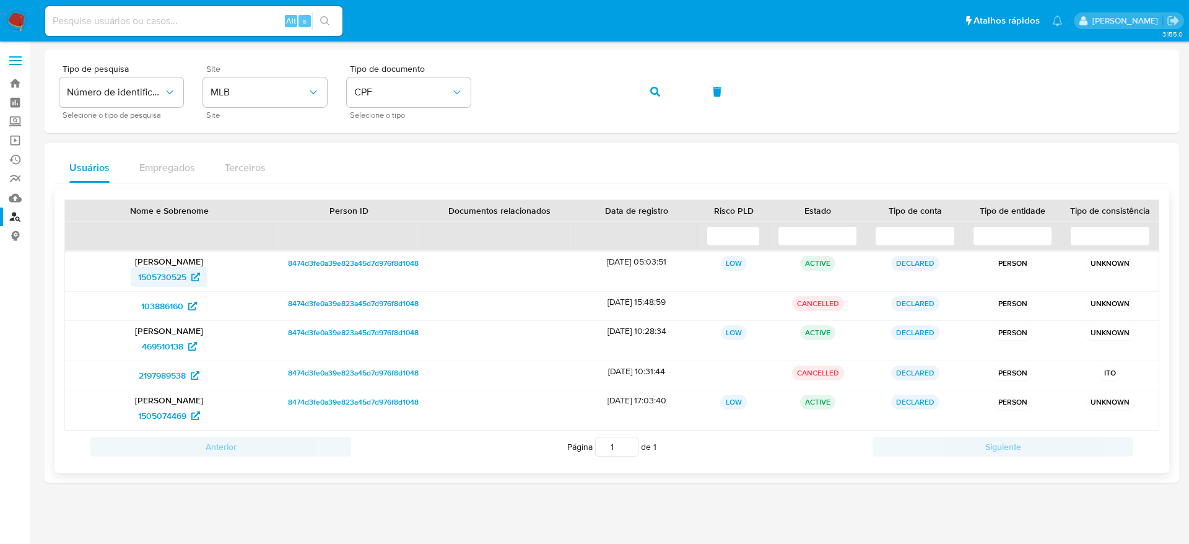
click at [169, 279] on span "1505730525" at bounding box center [162, 277] width 48 height 20
click at [170, 302] on span "103886160" at bounding box center [162, 306] width 42 height 20
click at [163, 347] on span "469510138" at bounding box center [162, 346] width 41 height 20
click at [173, 379] on span "2197989538" at bounding box center [162, 375] width 47 height 20
click at [175, 418] on span "1505074469" at bounding box center [162, 416] width 48 height 20
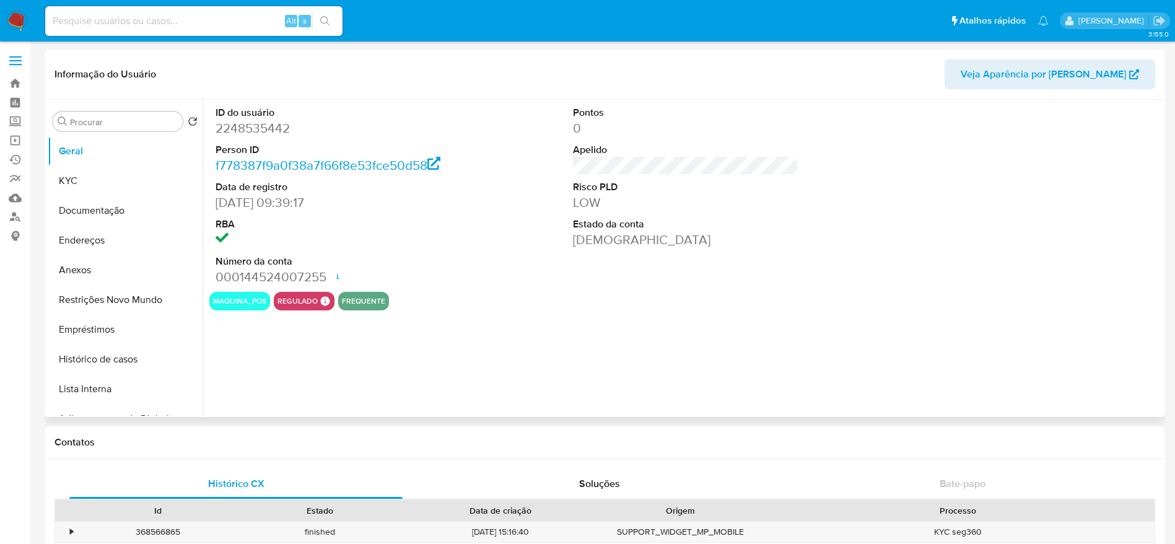
select select "10"
click at [272, 123] on dd "2248535442" at bounding box center [328, 128] width 226 height 17
copy dd "2248535442"
click at [73, 365] on button "Histórico de casos" at bounding box center [120, 359] width 145 height 30
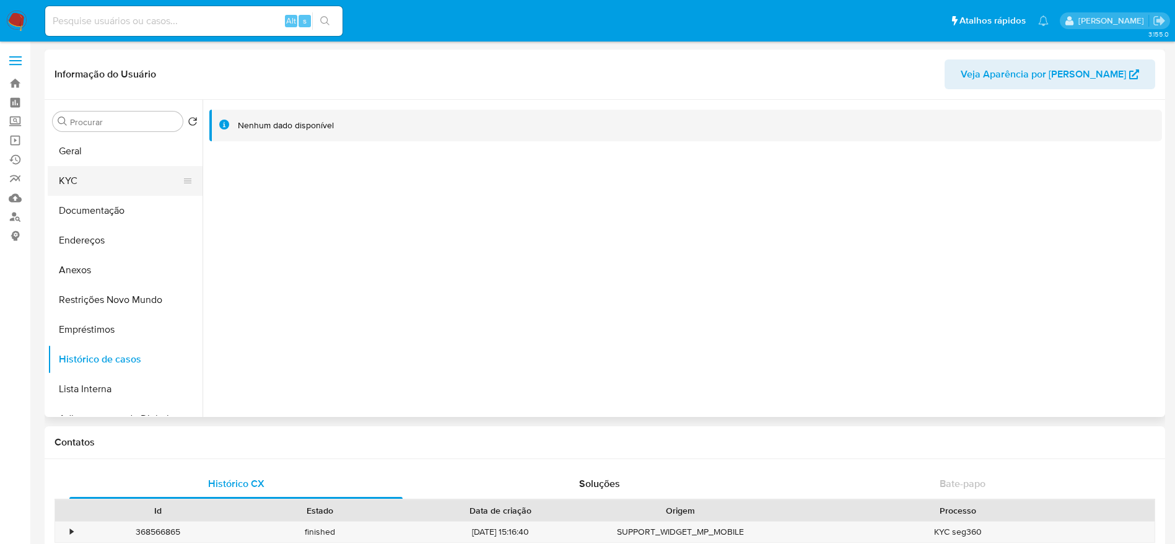
click at [101, 178] on button "KYC" at bounding box center [120, 181] width 145 height 30
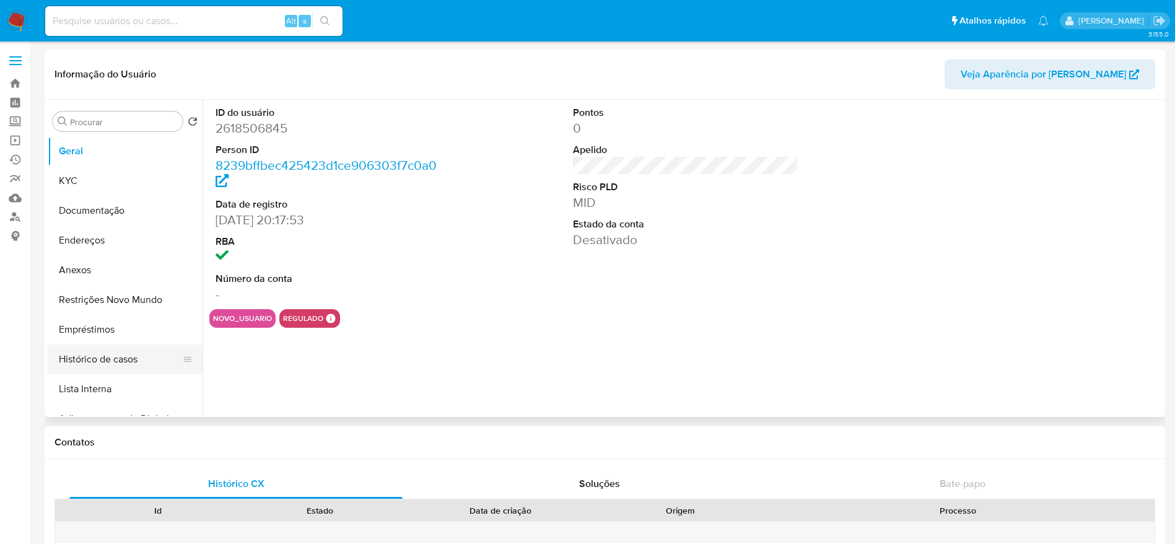
select select "10"
click at [95, 367] on button "Histórico de casos" at bounding box center [120, 359] width 145 height 30
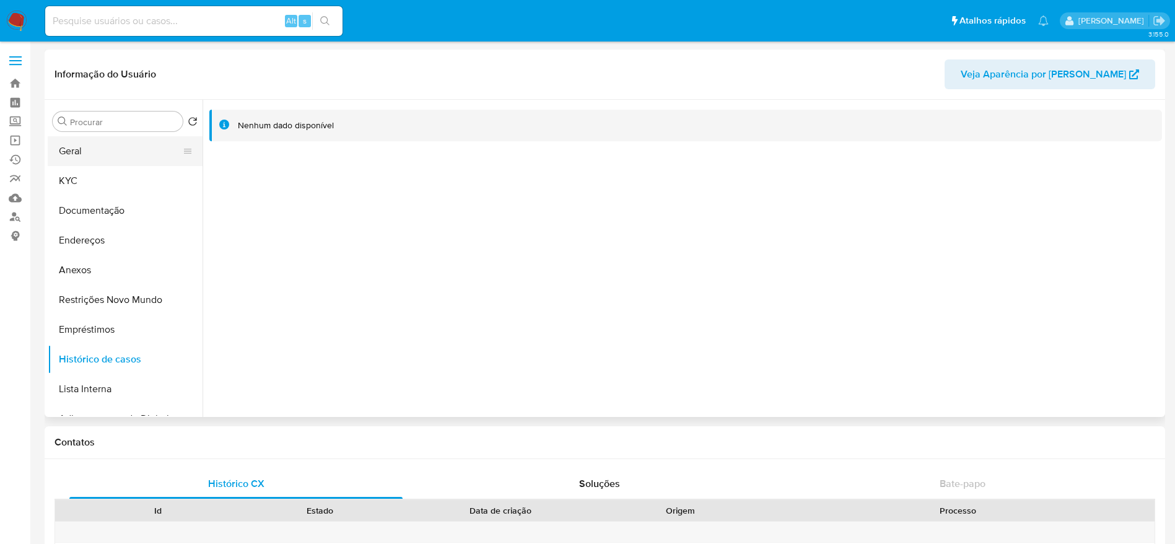
click at [119, 141] on button "Geral" at bounding box center [120, 151] width 145 height 30
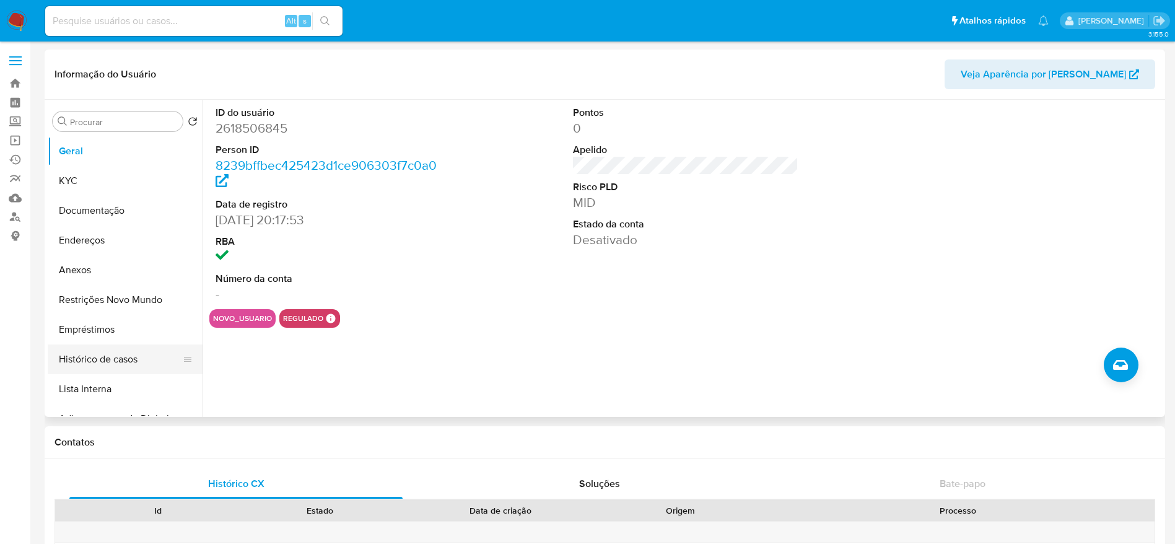
click at [109, 360] on button "Histórico de casos" at bounding box center [120, 359] width 145 height 30
select select "10"
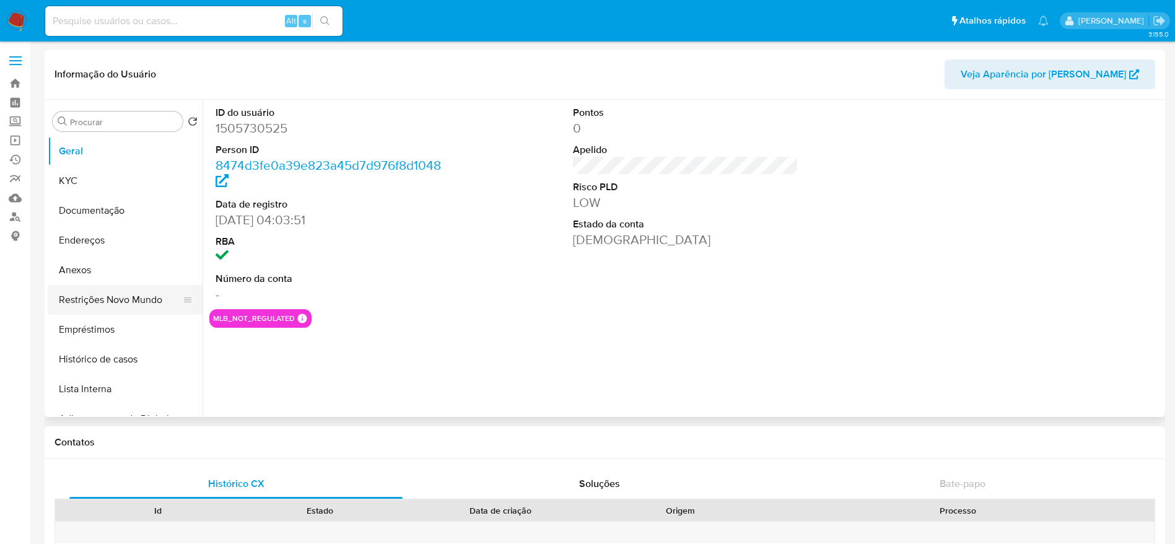
drag, startPoint x: 102, startPoint y: 355, endPoint x: 121, endPoint y: 297, distance: 60.7
click at [102, 355] on button "Histórico de casos" at bounding box center [125, 359] width 155 height 30
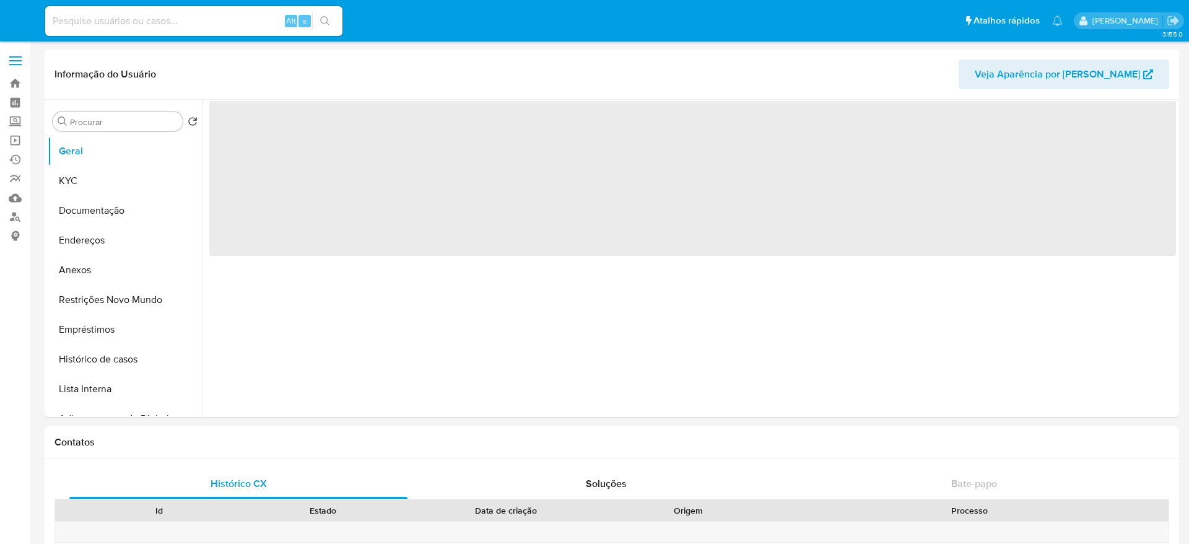
select select "10"
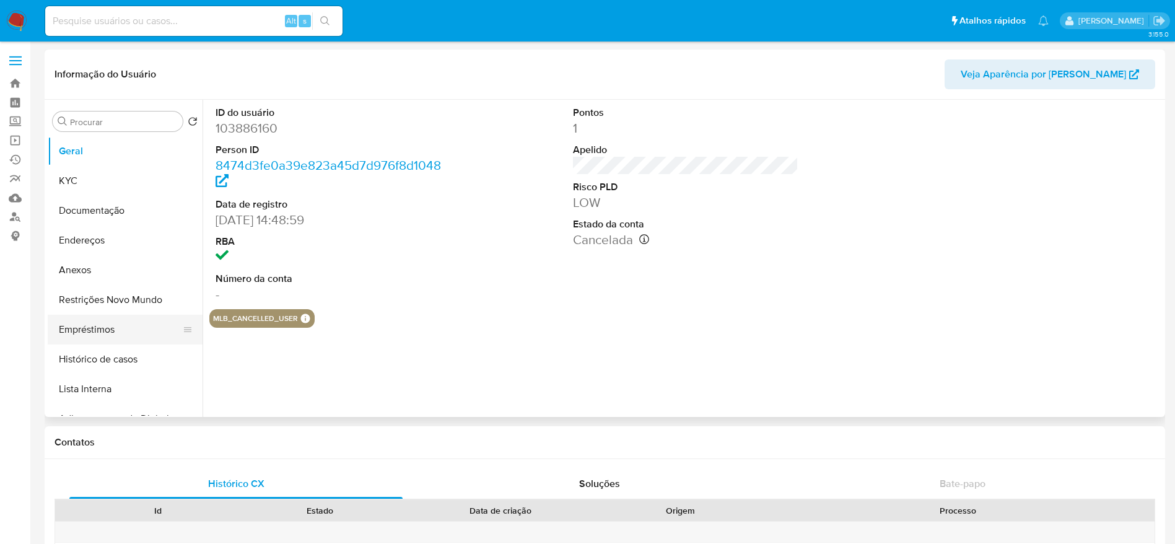
click at [108, 356] on button "Histórico de casos" at bounding box center [125, 359] width 155 height 30
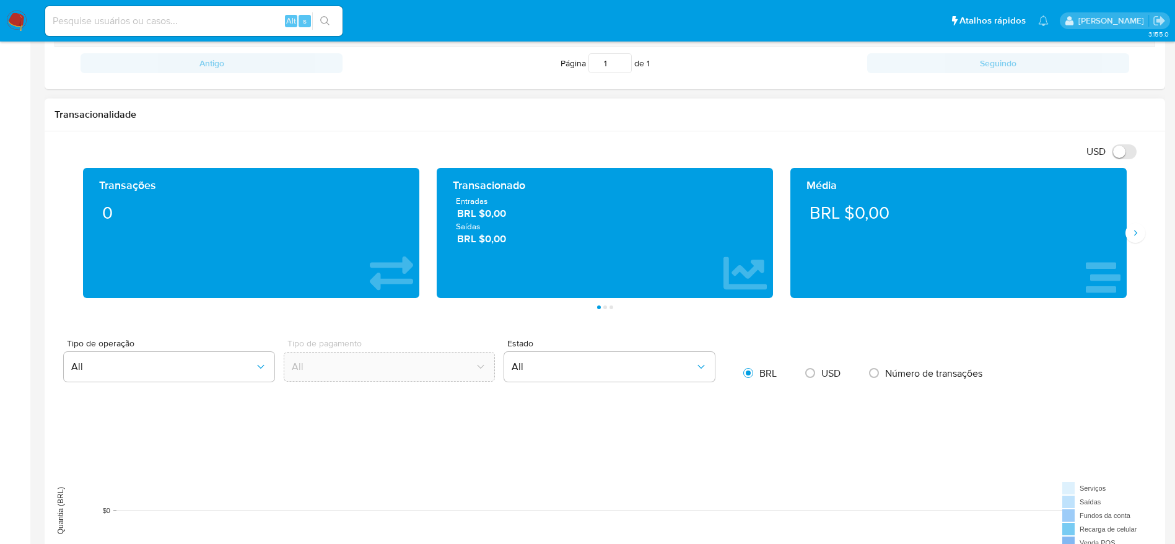
scroll to position [650, 0]
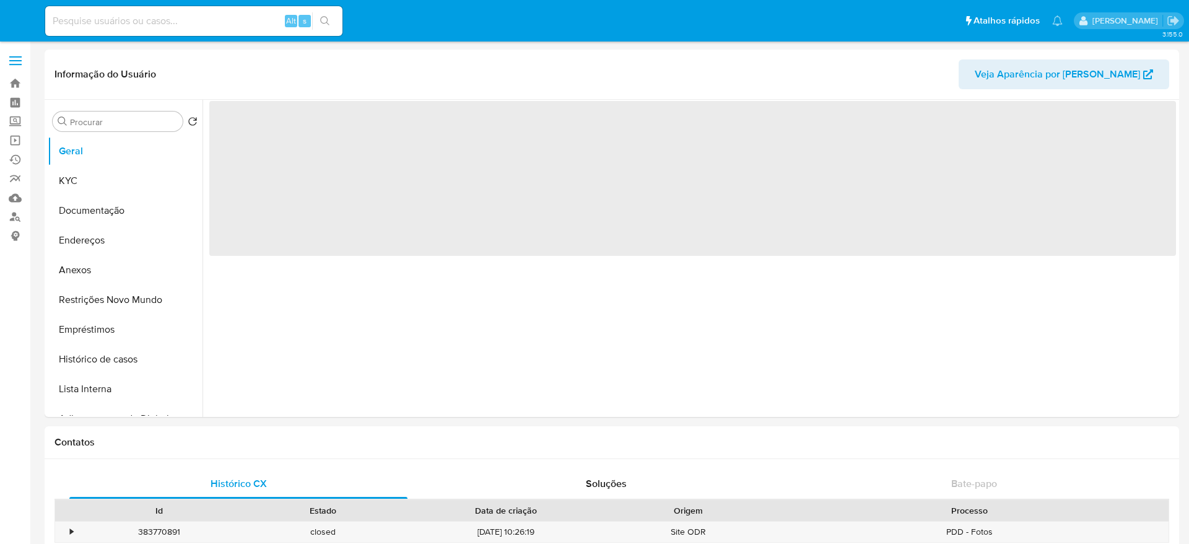
select select "10"
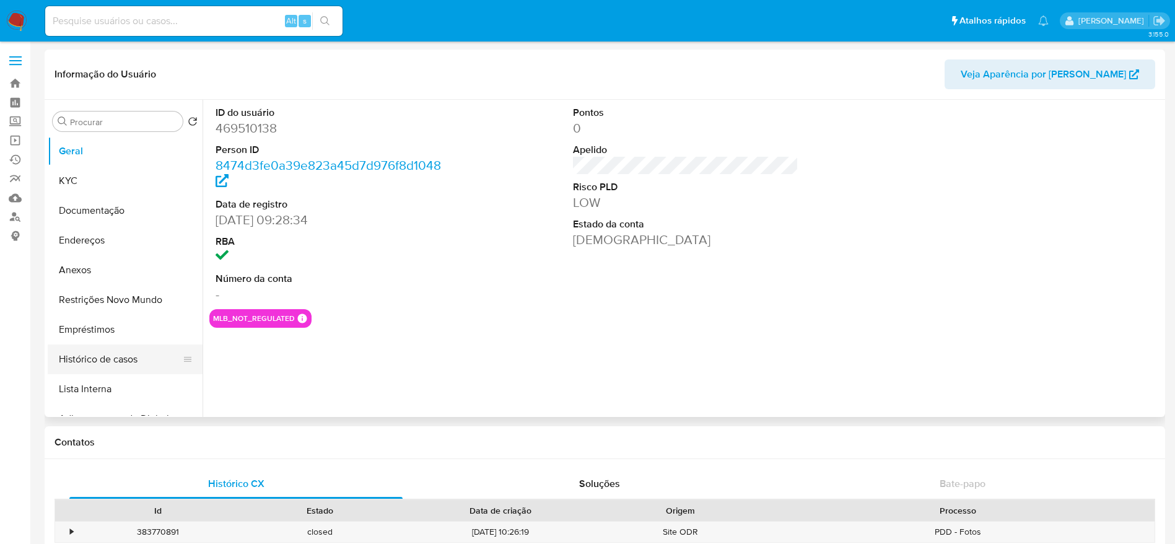
click at [70, 367] on button "Histórico de casos" at bounding box center [120, 359] width 145 height 30
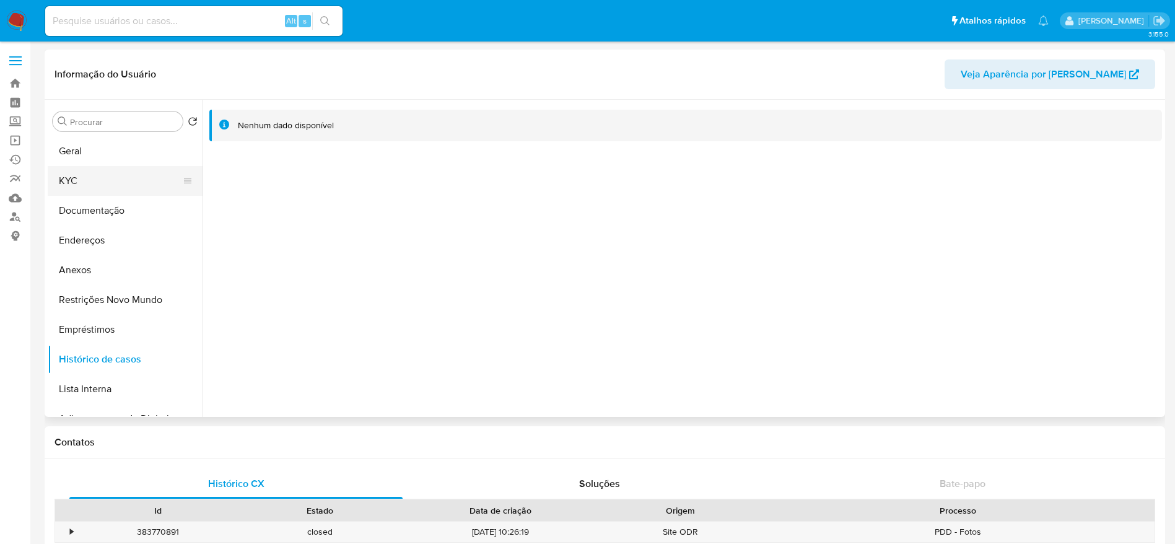
click at [106, 181] on button "KYC" at bounding box center [120, 181] width 145 height 30
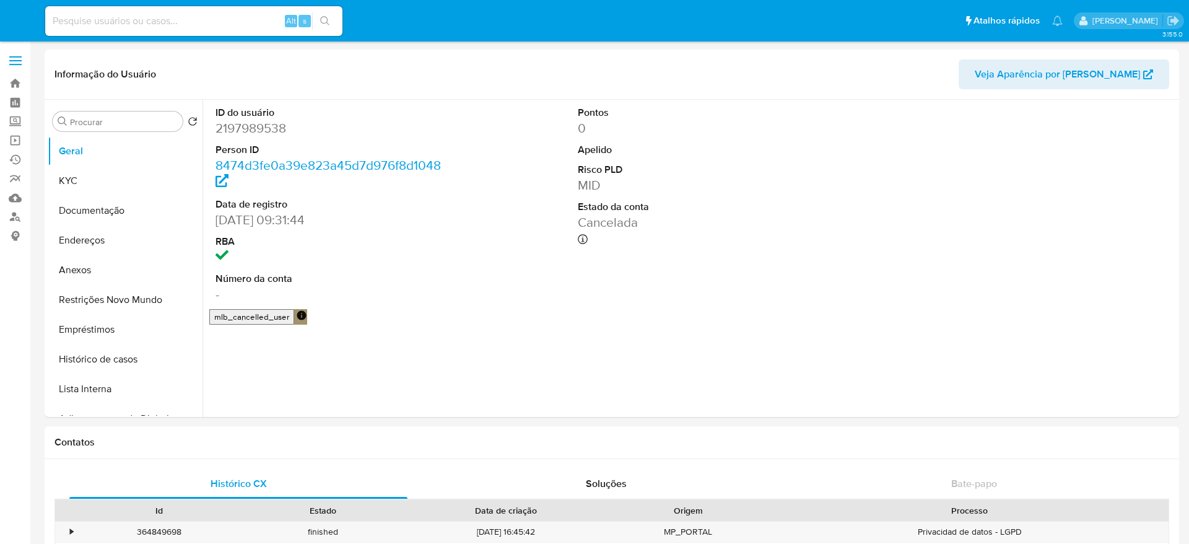
select select "10"
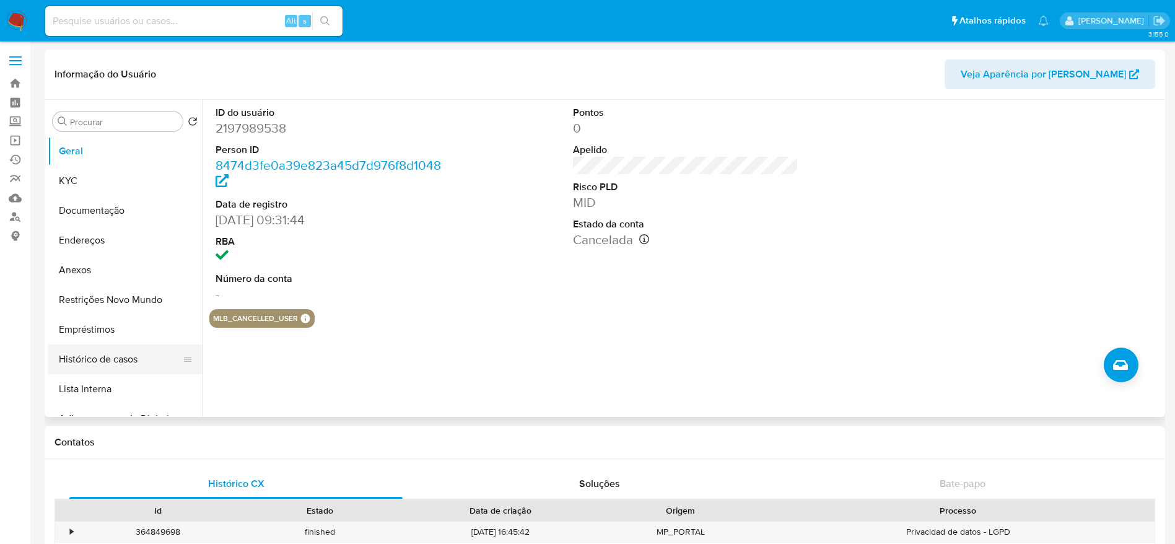
click at [108, 360] on button "Histórico de casos" at bounding box center [120, 359] width 145 height 30
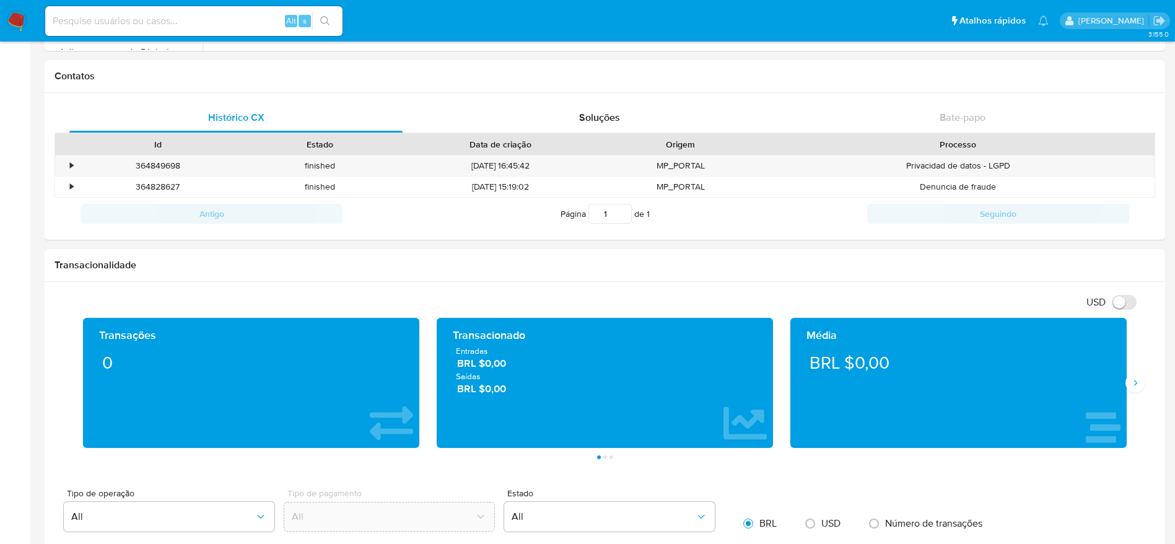
scroll to position [557, 0]
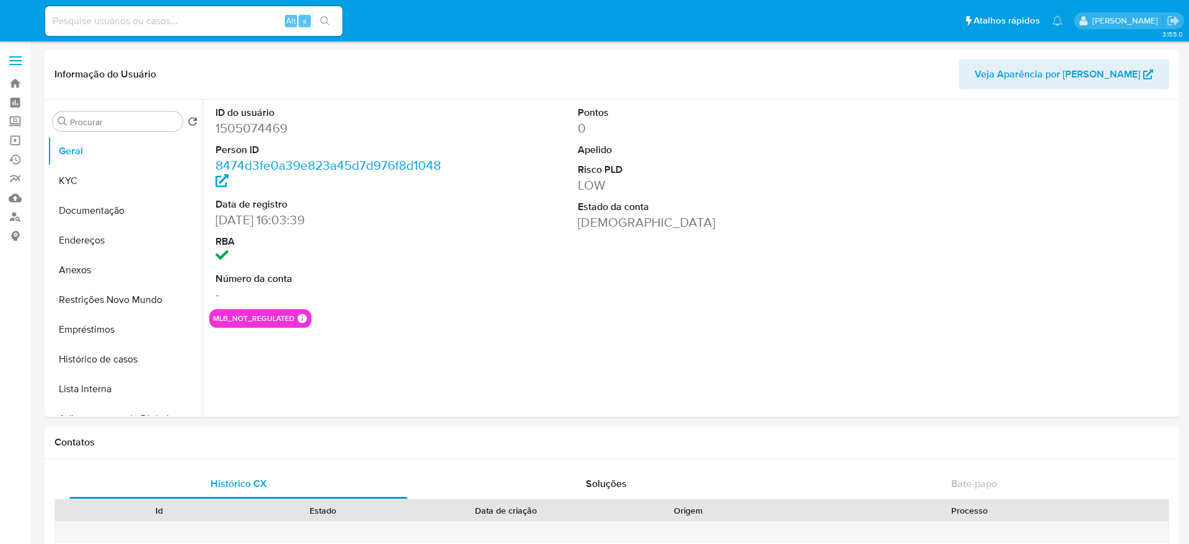
select select "10"
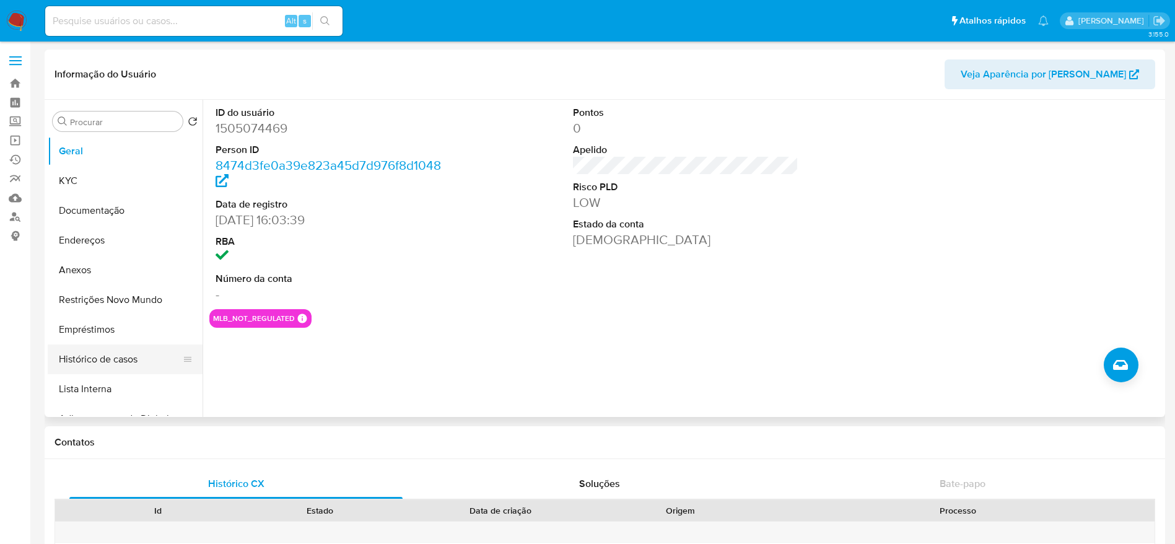
click at [84, 365] on button "Histórico de casos" at bounding box center [120, 359] width 145 height 30
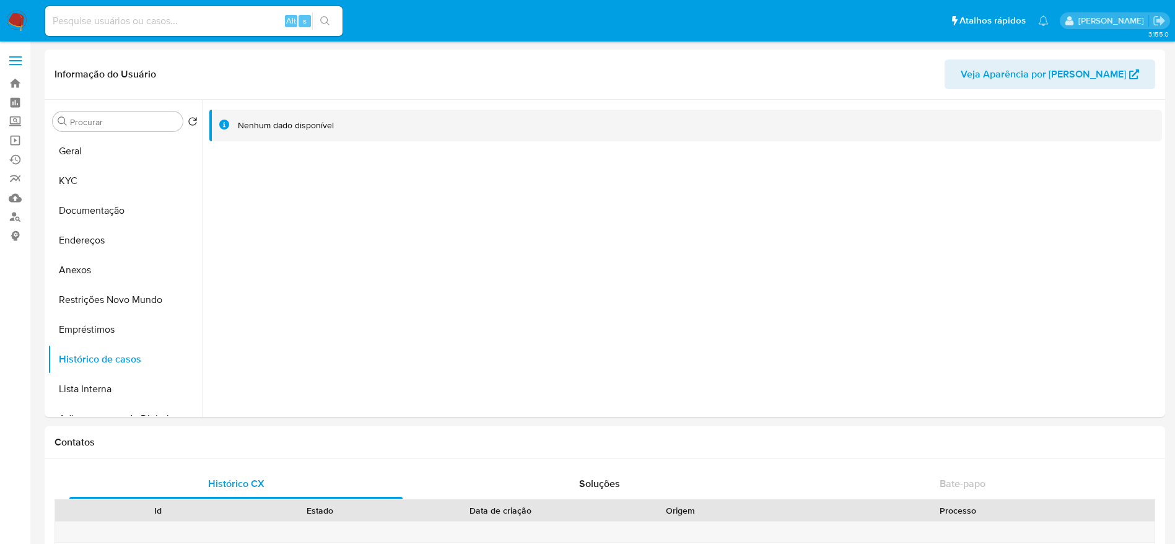
scroll to position [464, 0]
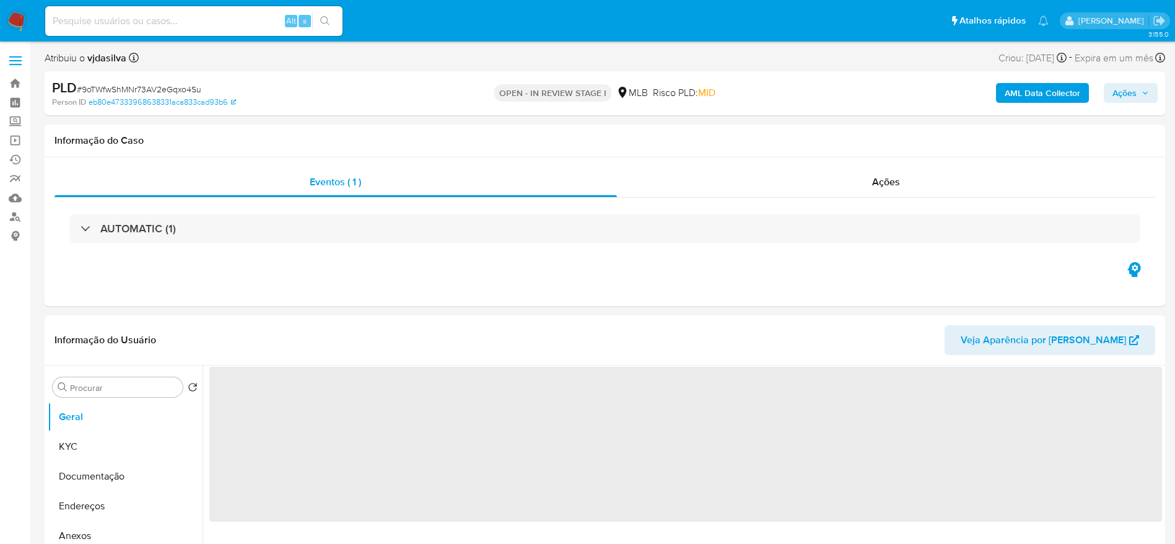
select select "10"
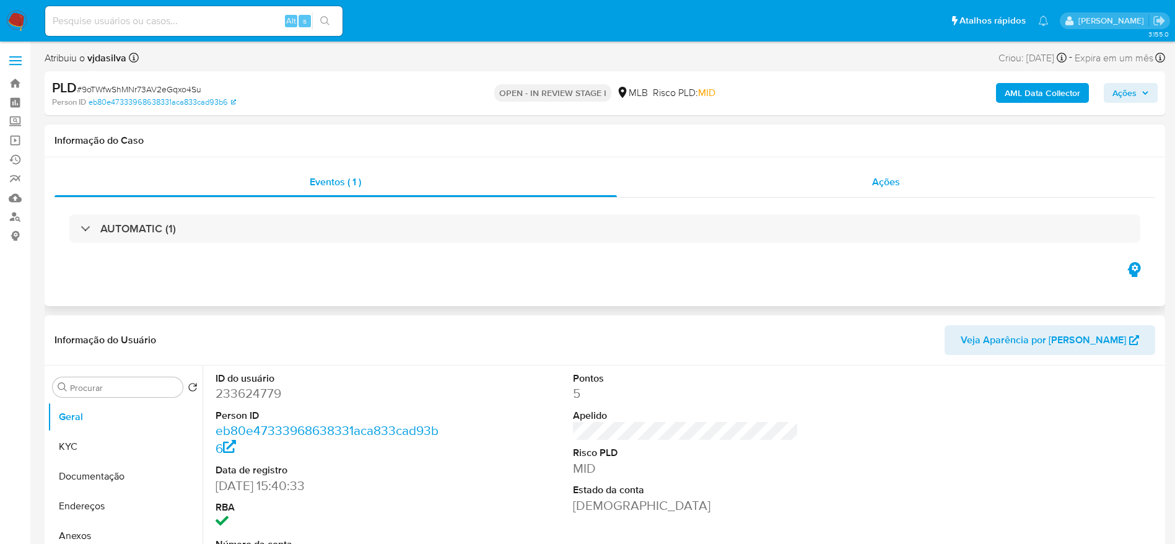
click at [863, 193] on div "Ações" at bounding box center [886, 182] width 539 height 30
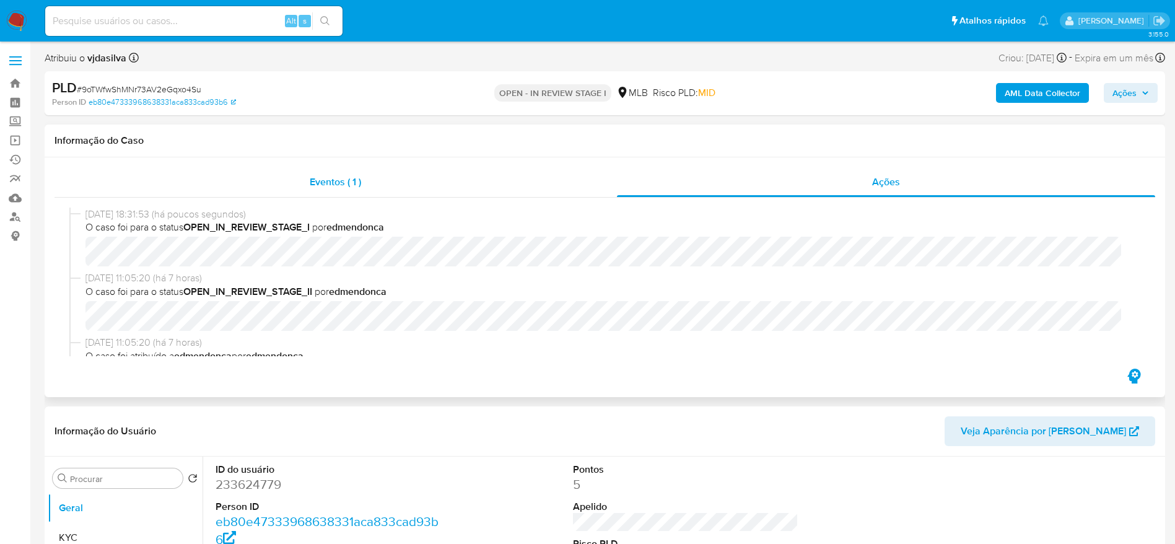
click at [339, 175] on span "Eventos ( 1 )" at bounding box center [335, 182] width 51 height 14
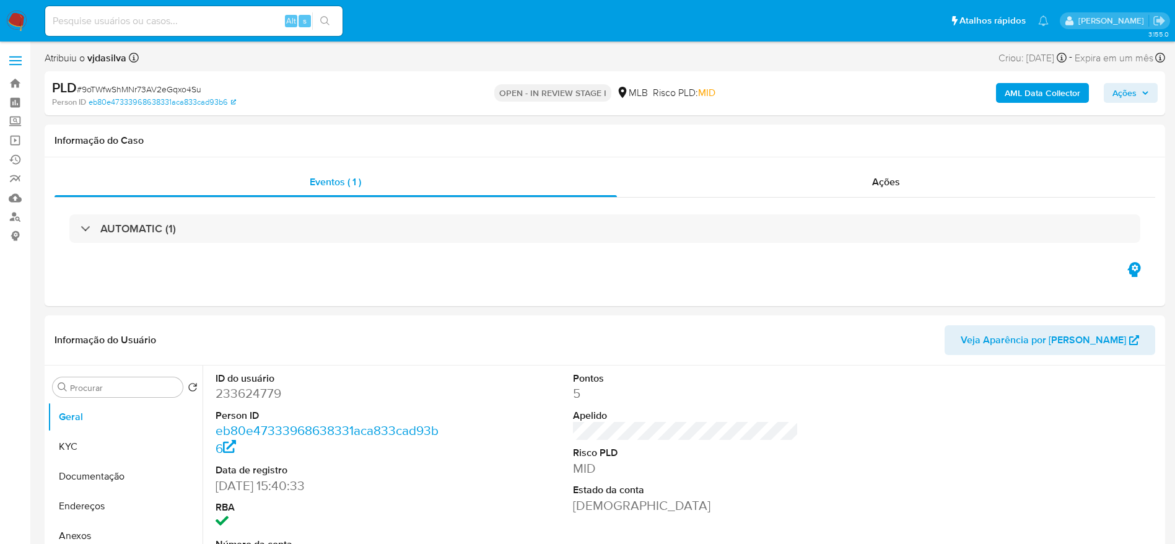
click at [144, 19] on input at bounding box center [193, 21] width 297 height 16
paste input "Xgd7NLkOMS43Az9aGbqDdlUH"
type input "Xgd7NLkOMS43Az9aGbqDdlUH"
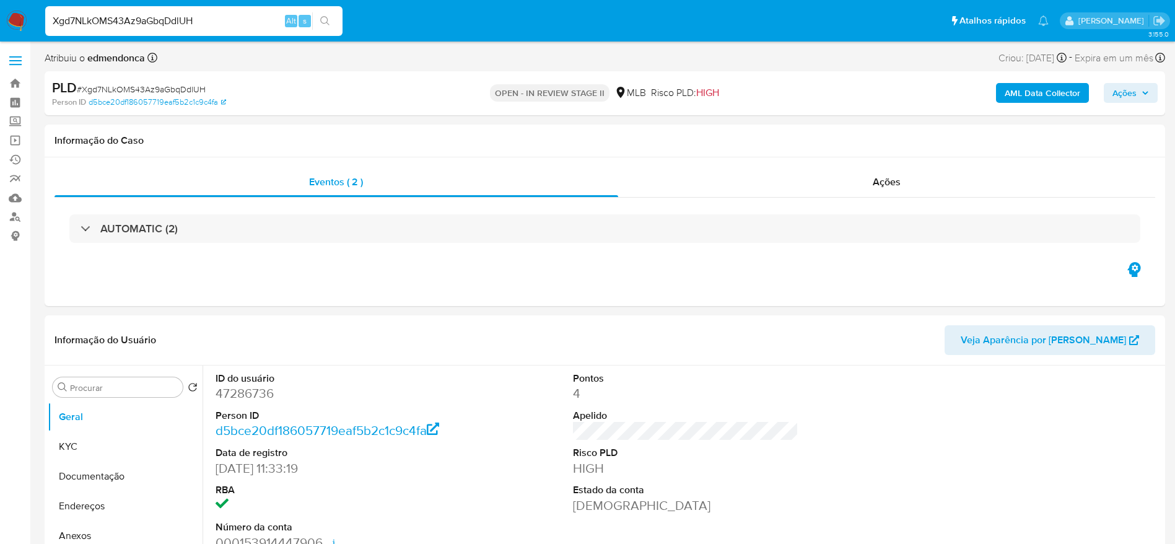
scroll to position [93, 0]
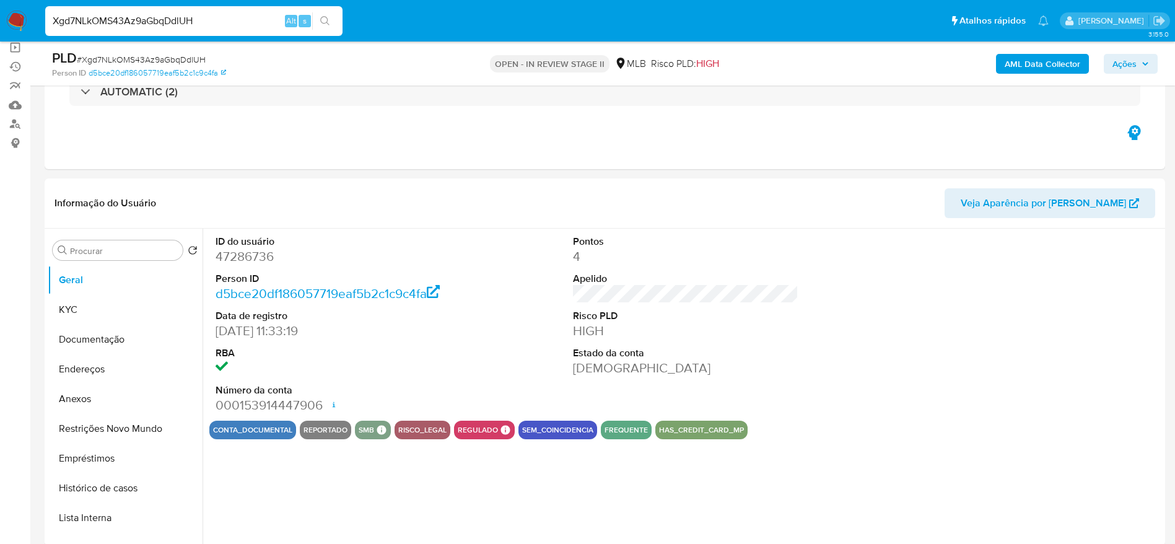
select select "10"
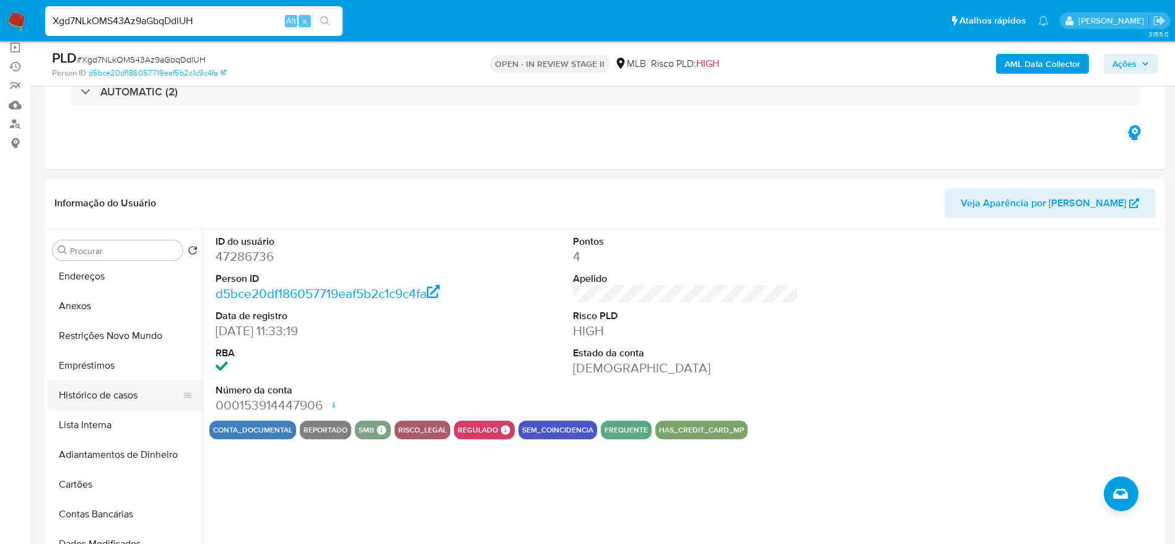
click at [119, 393] on button "Histórico de casos" at bounding box center [120, 395] width 145 height 30
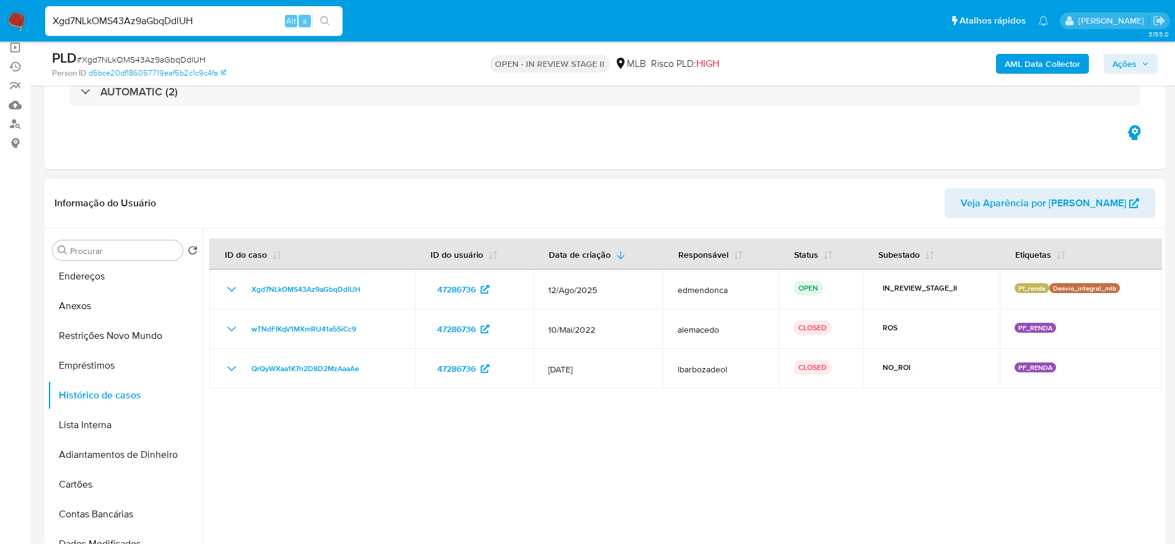
scroll to position [0, 0]
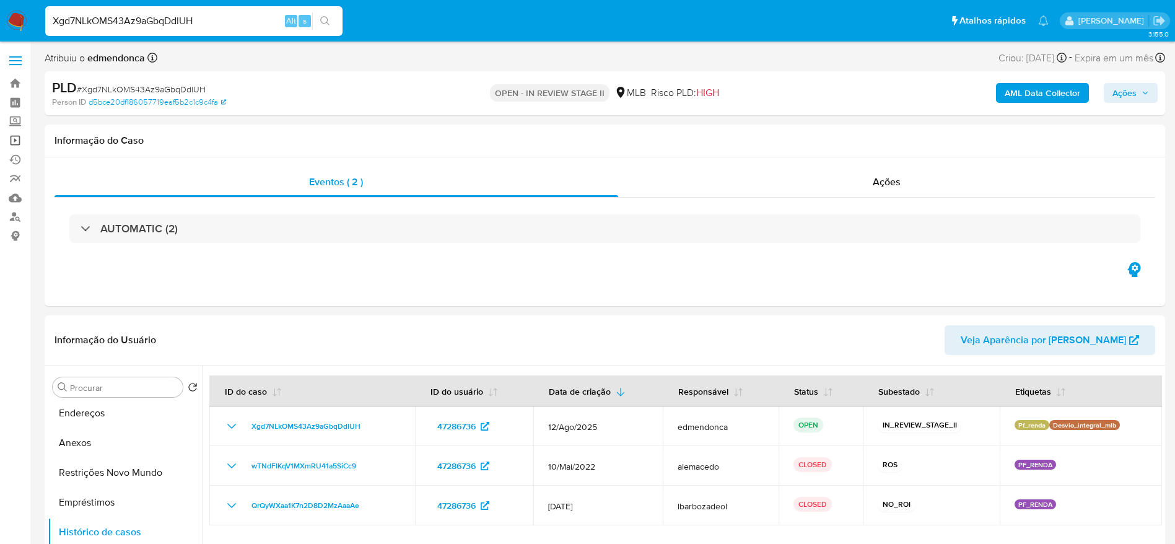
click at [20, 139] on link "Operações em massa" at bounding box center [73, 140] width 147 height 19
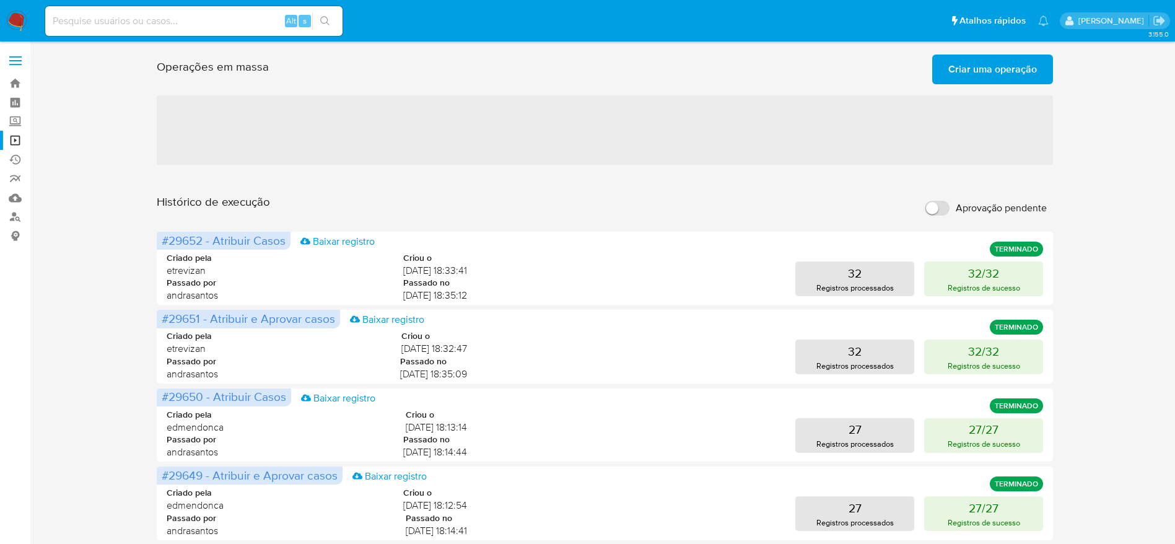
click at [1030, 58] on span "Criar uma operação" at bounding box center [992, 69] width 89 height 27
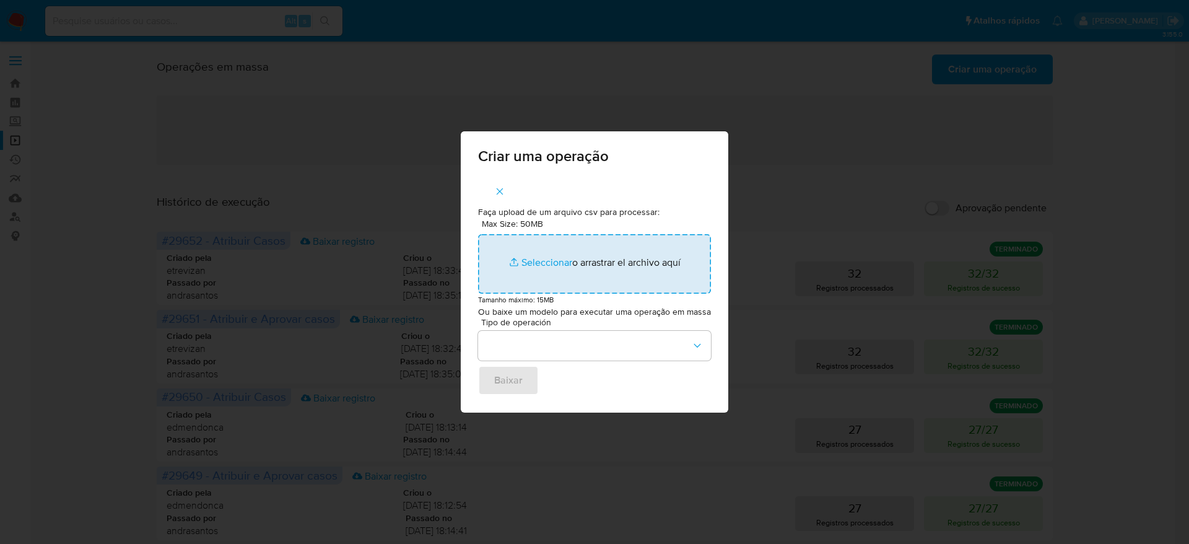
click at [559, 257] on input "Max Size: 50MB Seleccionar archivos" at bounding box center [594, 263] width 233 height 59
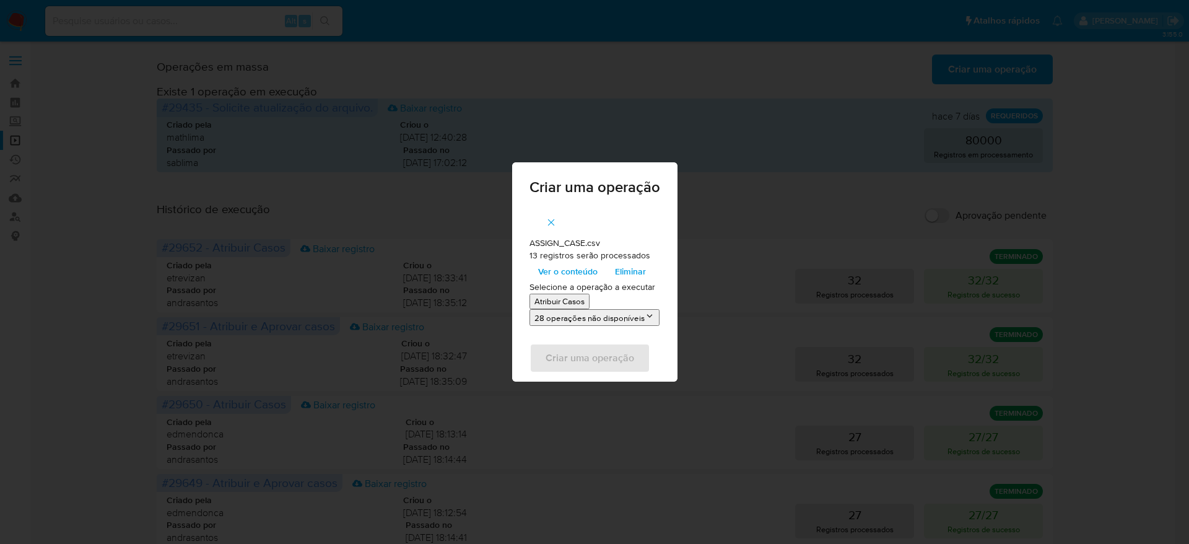
click at [575, 300] on p "Atribuir Casos" at bounding box center [559, 301] width 50 height 12
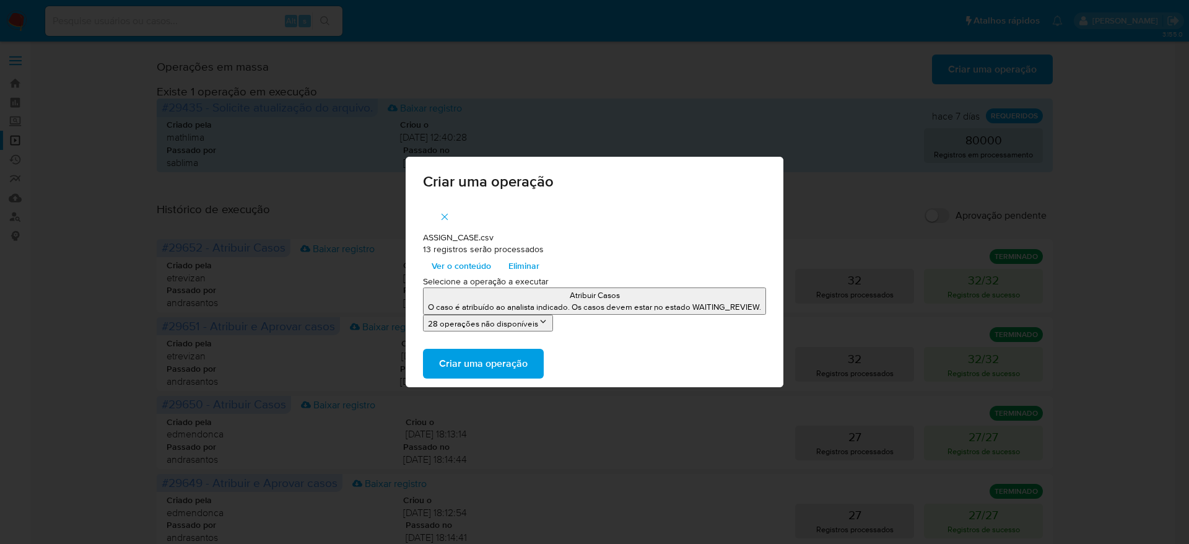
click at [485, 367] on span "Criar uma operação" at bounding box center [483, 363] width 89 height 27
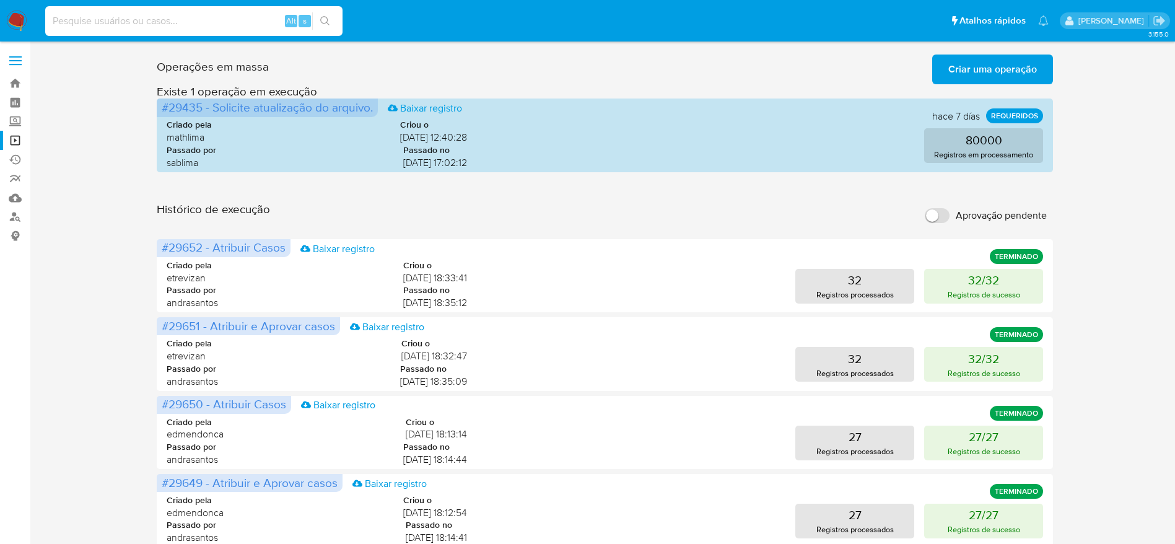
click at [187, 24] on input at bounding box center [193, 21] width 297 height 16
paste input "ondkB2p08gMUel0y4b2DcLx3"
type input "ondkB2p08gMUel0y4b2DcLx3"
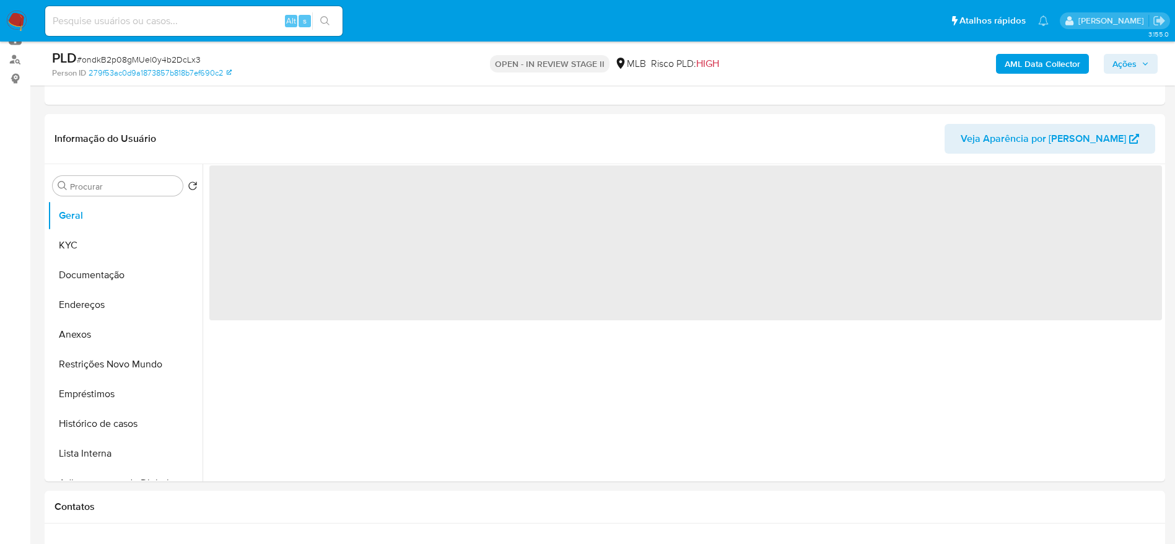
scroll to position [186, 0]
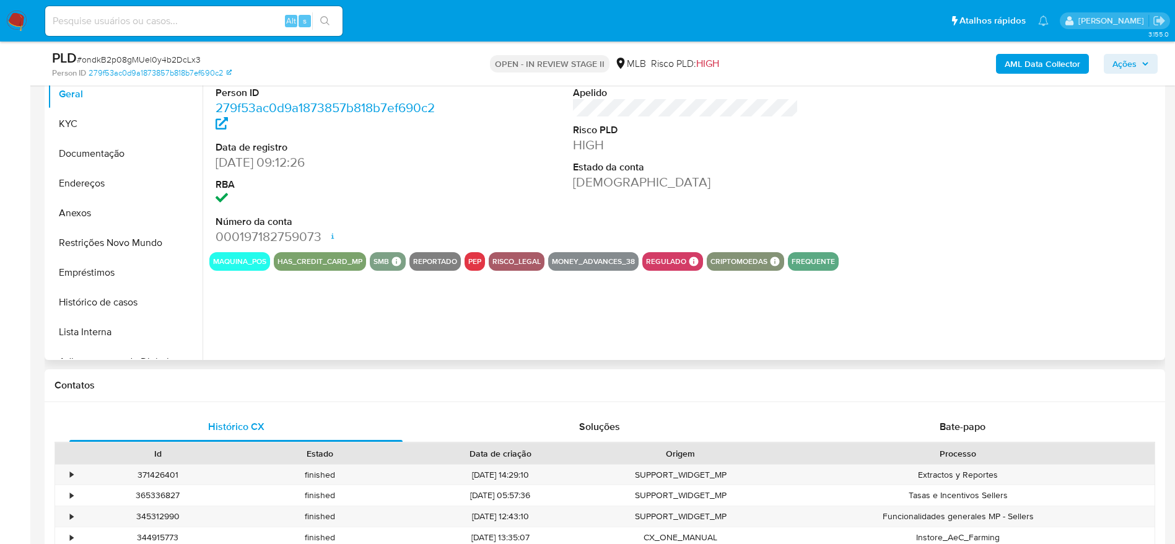
select select "10"
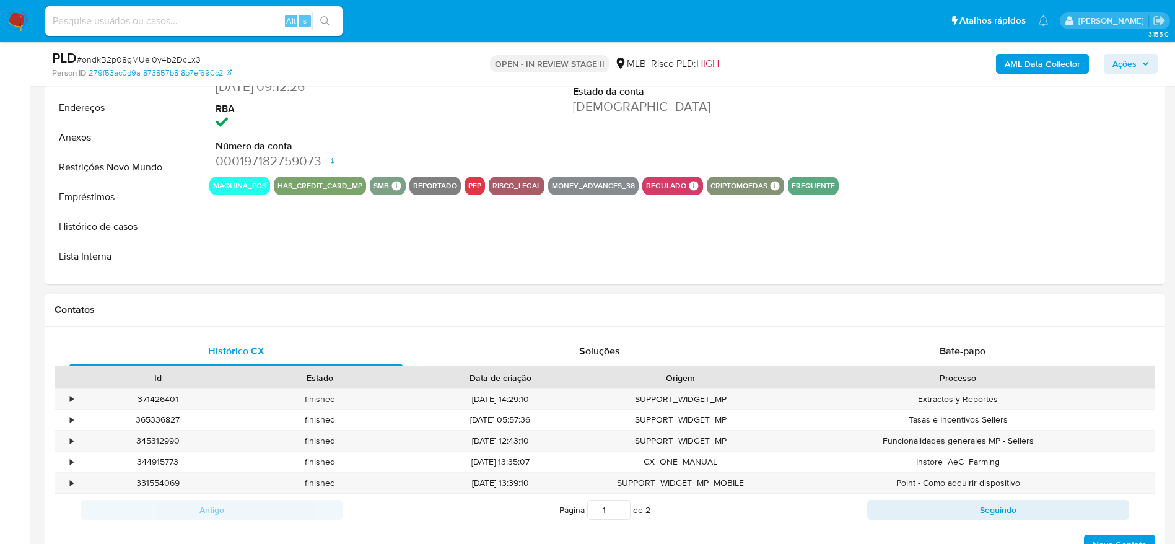
scroll to position [372, 0]
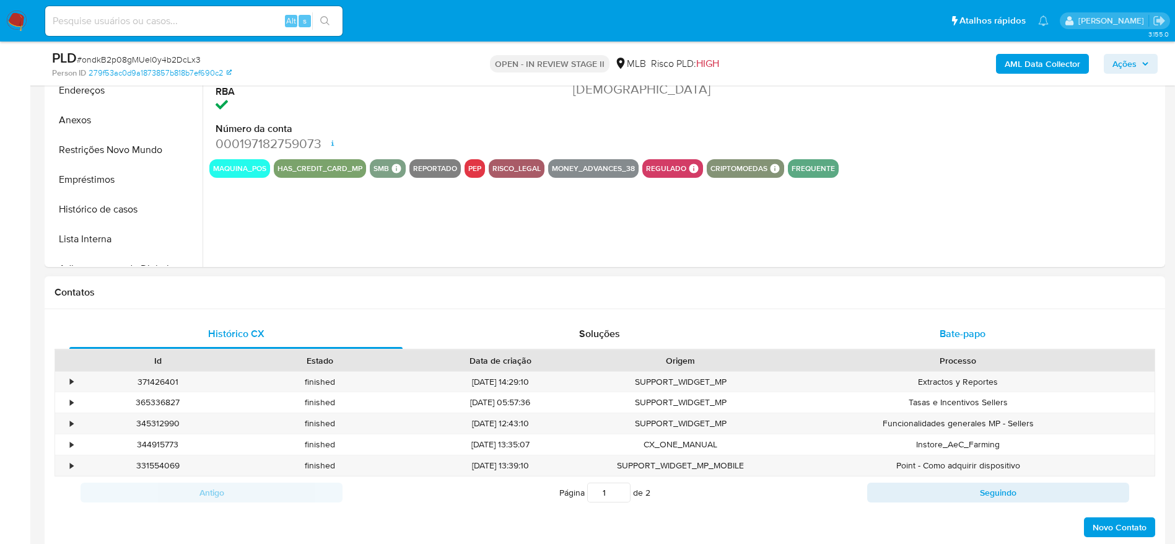
click at [983, 331] on span "Bate-papo" at bounding box center [962, 333] width 46 height 14
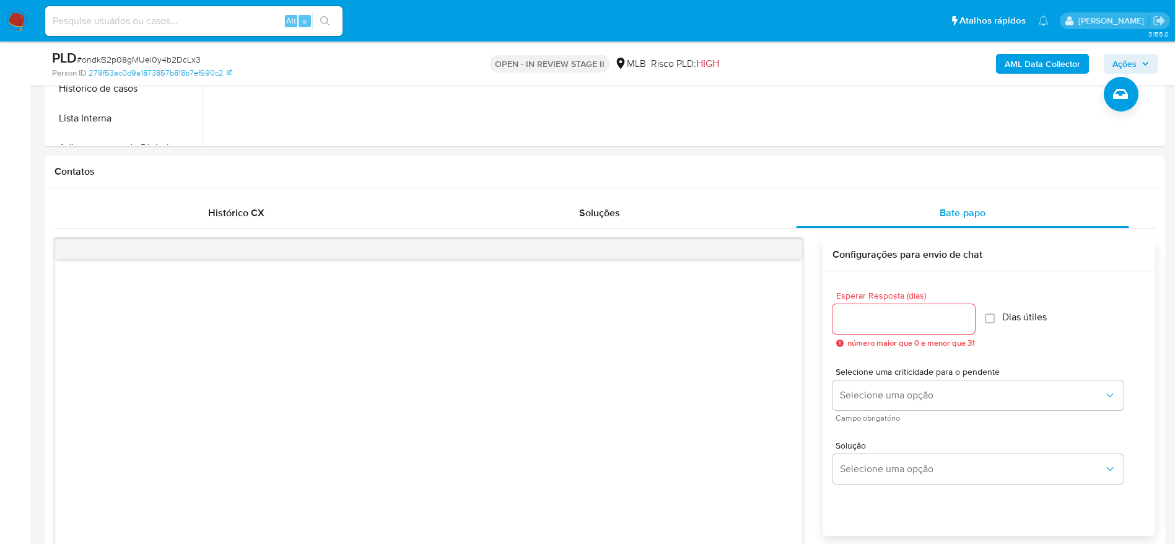
scroll to position [279, 0]
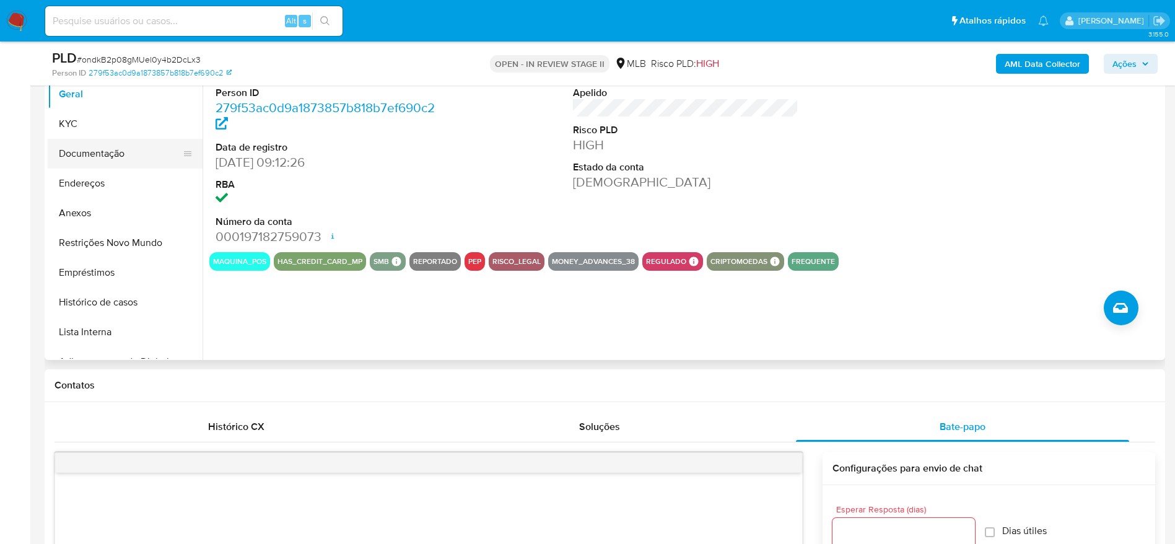
click at [91, 154] on button "Documentação" at bounding box center [120, 154] width 145 height 30
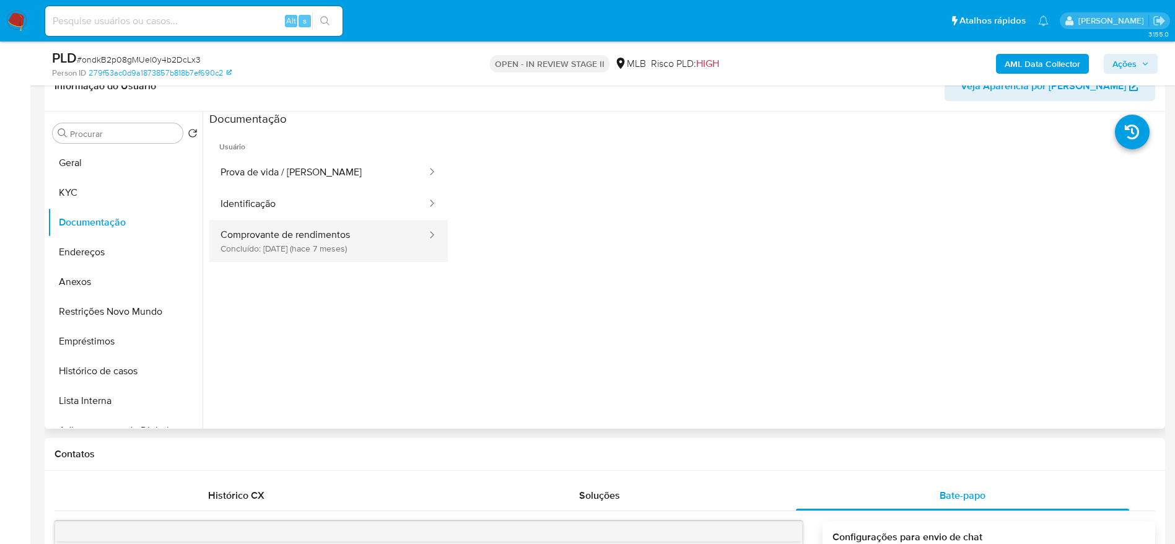
scroll to position [186, 0]
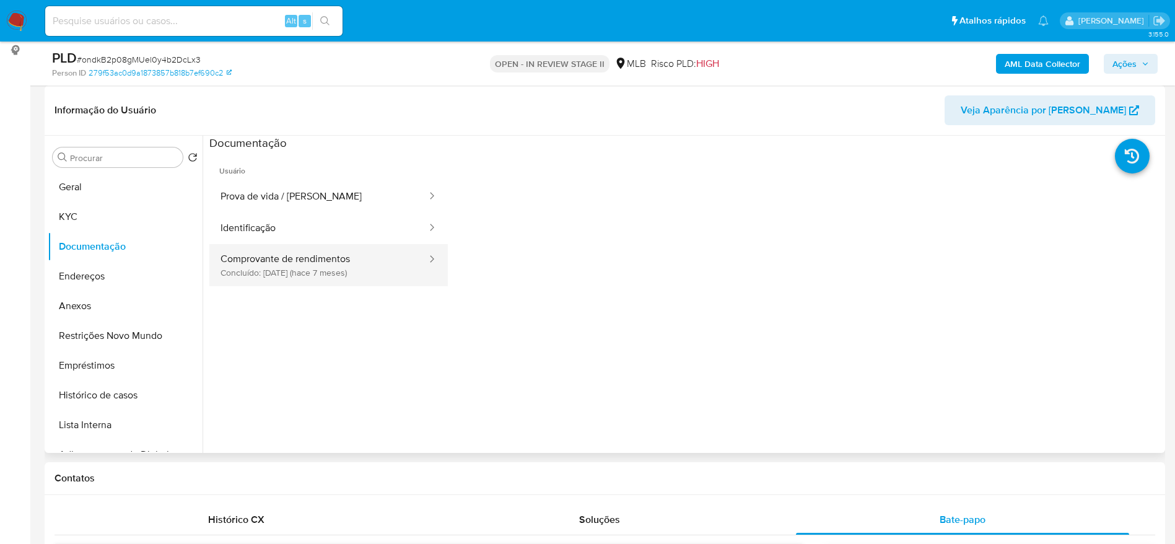
click at [298, 270] on button "Comprovante de rendimentos Concluído: [DATE] (hace 7 meses)" at bounding box center [318, 265] width 219 height 42
